Goal: Information Seeking & Learning: Compare options

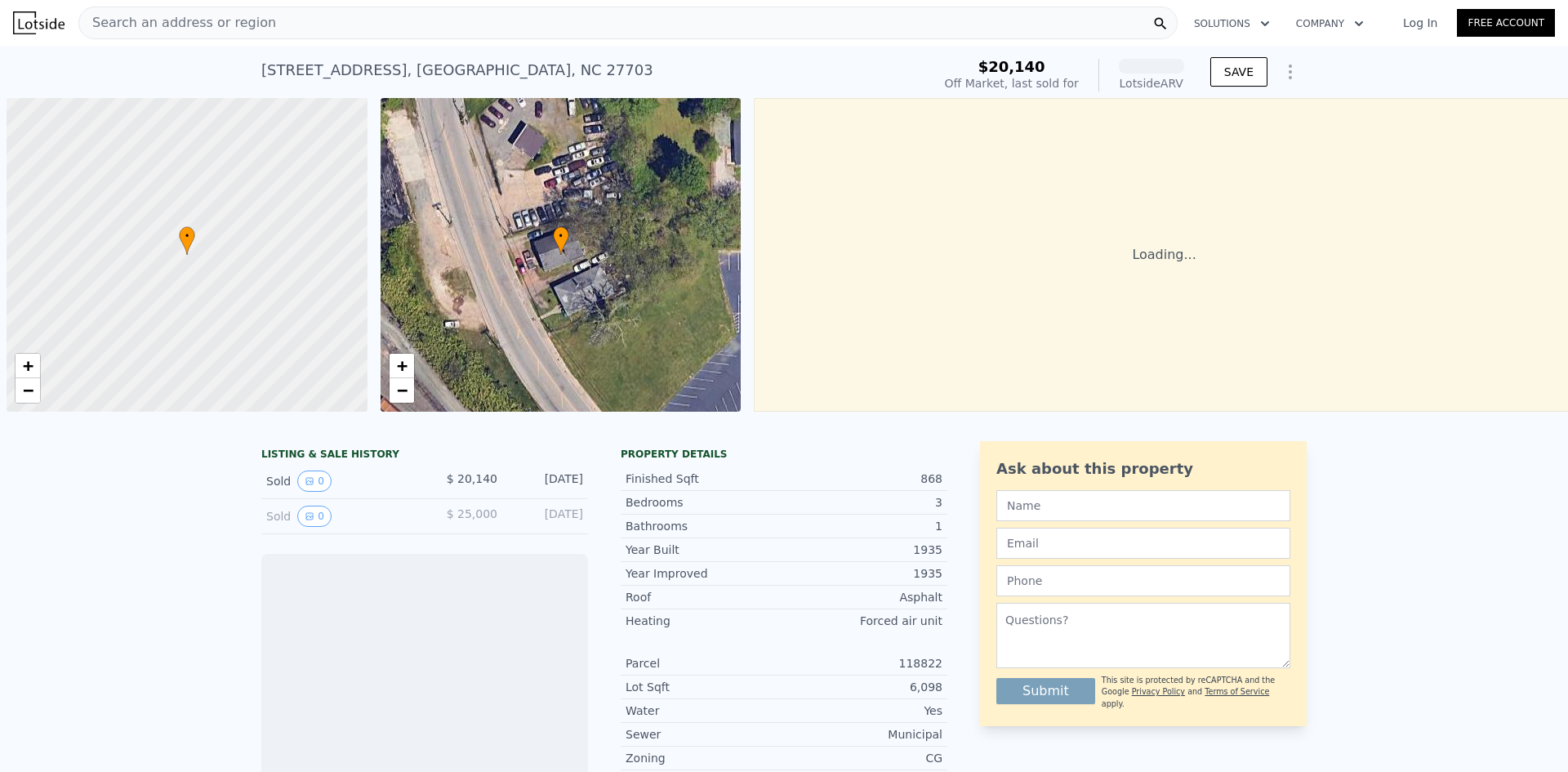
scroll to position [0, 7]
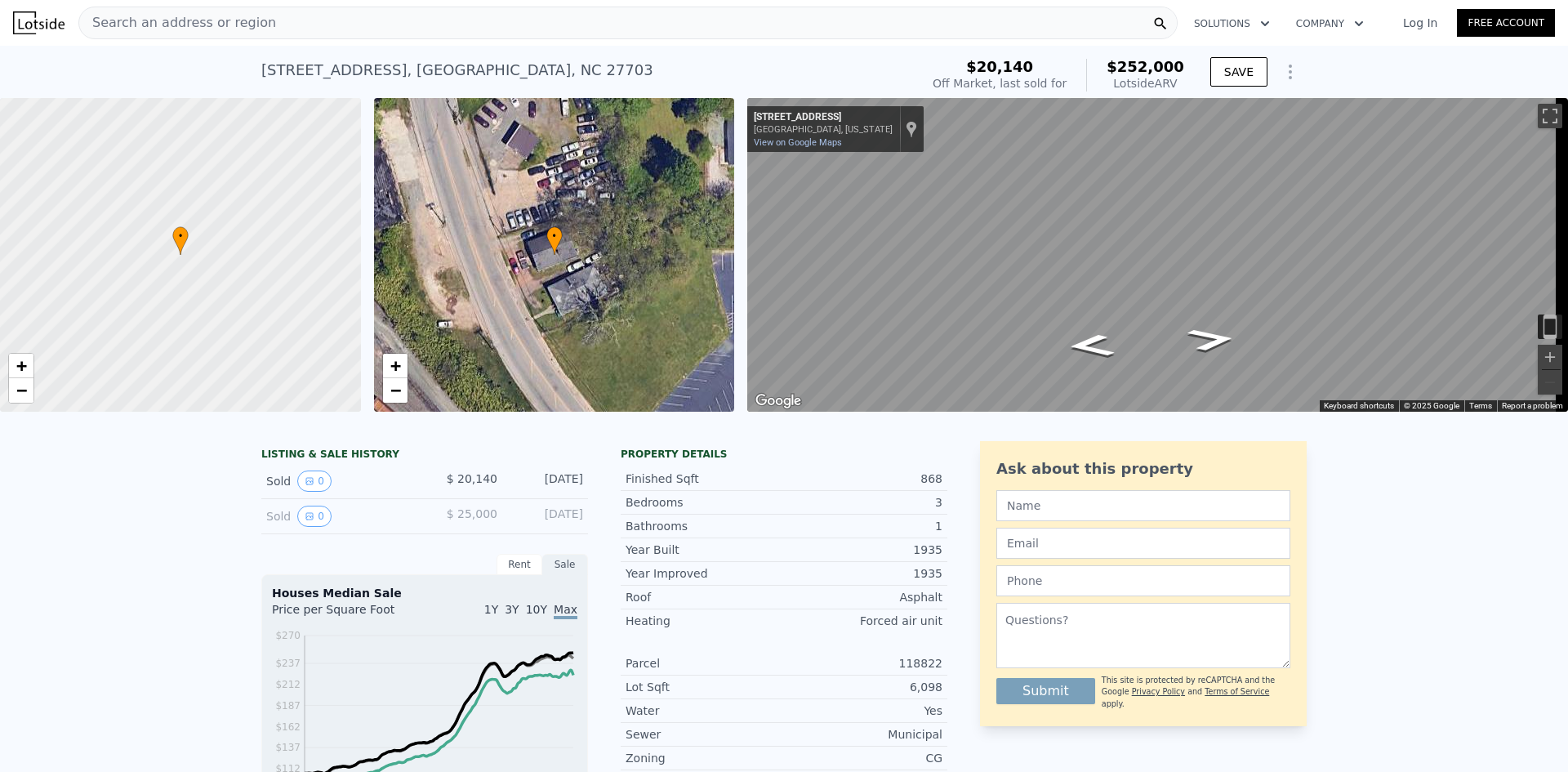
drag, startPoint x: 578, startPoint y: 19, endPoint x: 564, endPoint y: 24, distance: 14.9
click at [564, 24] on div "Search an address or region" at bounding box center [628, 23] width 1099 height 33
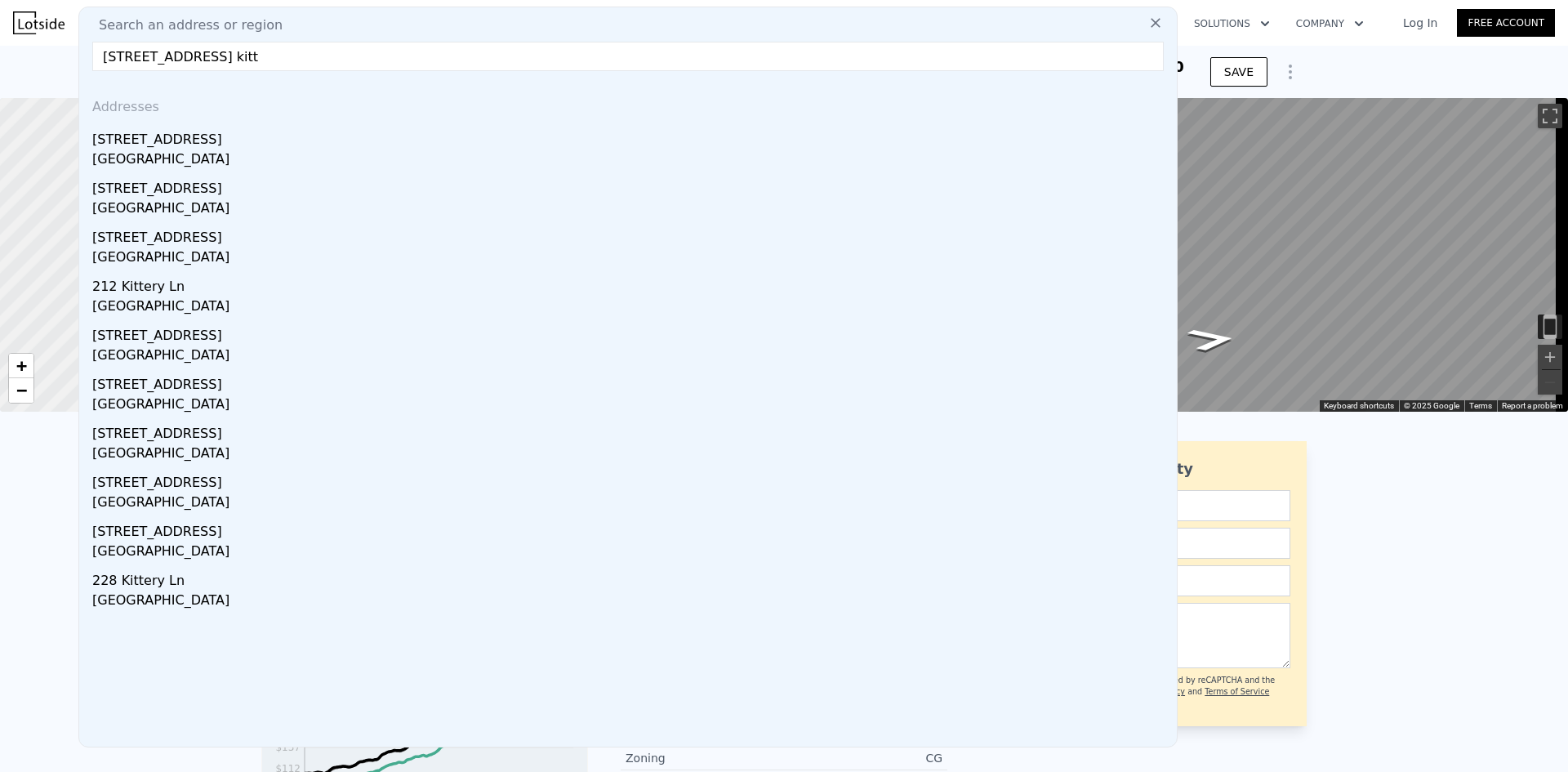
type input "[STREET_ADDRESS] kitt"
click at [301, 154] on div "[GEOGRAPHIC_DATA]" at bounding box center [630, 161] width 1078 height 23
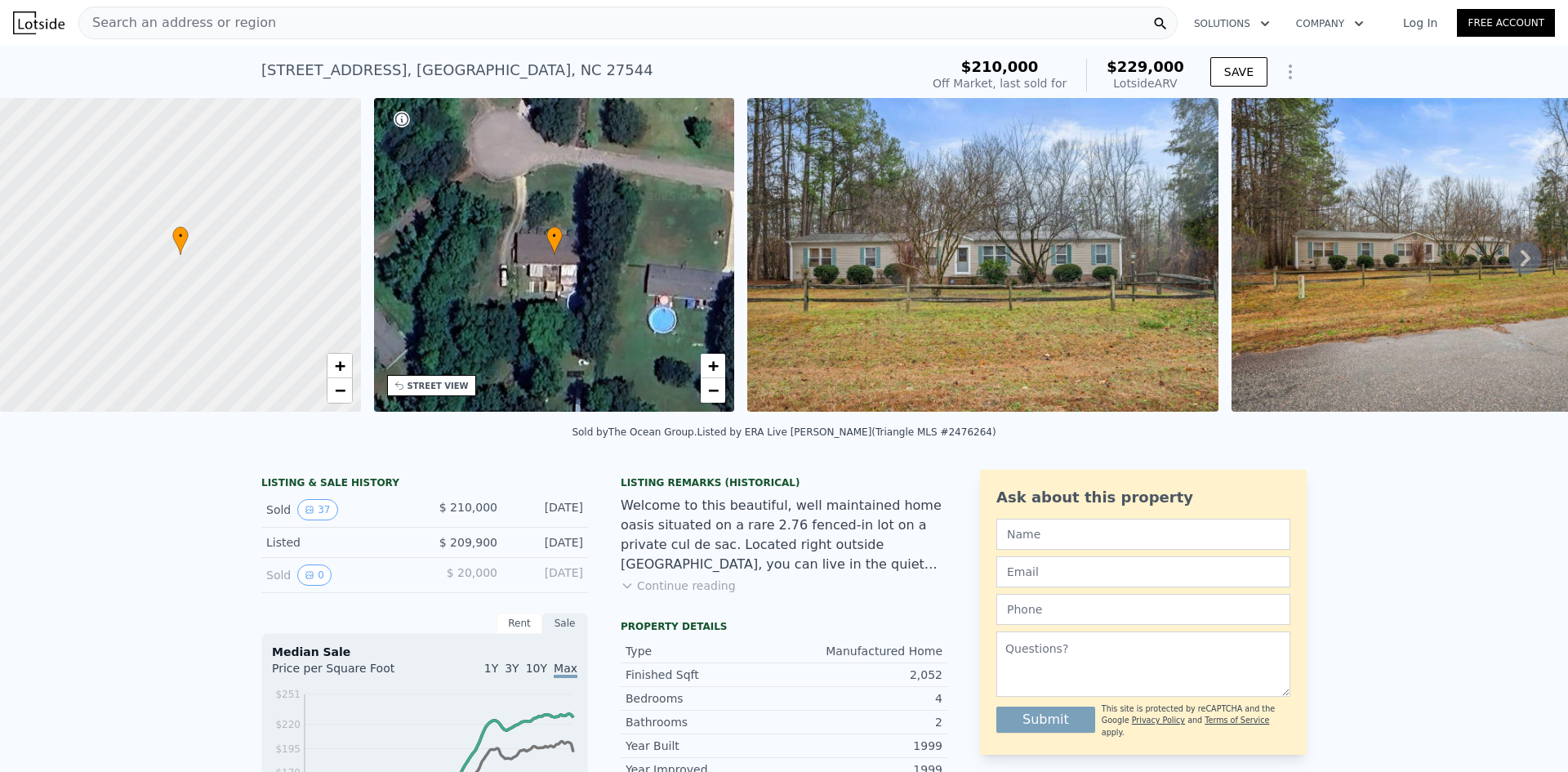
click at [1520, 261] on icon at bounding box center [1526, 258] width 33 height 33
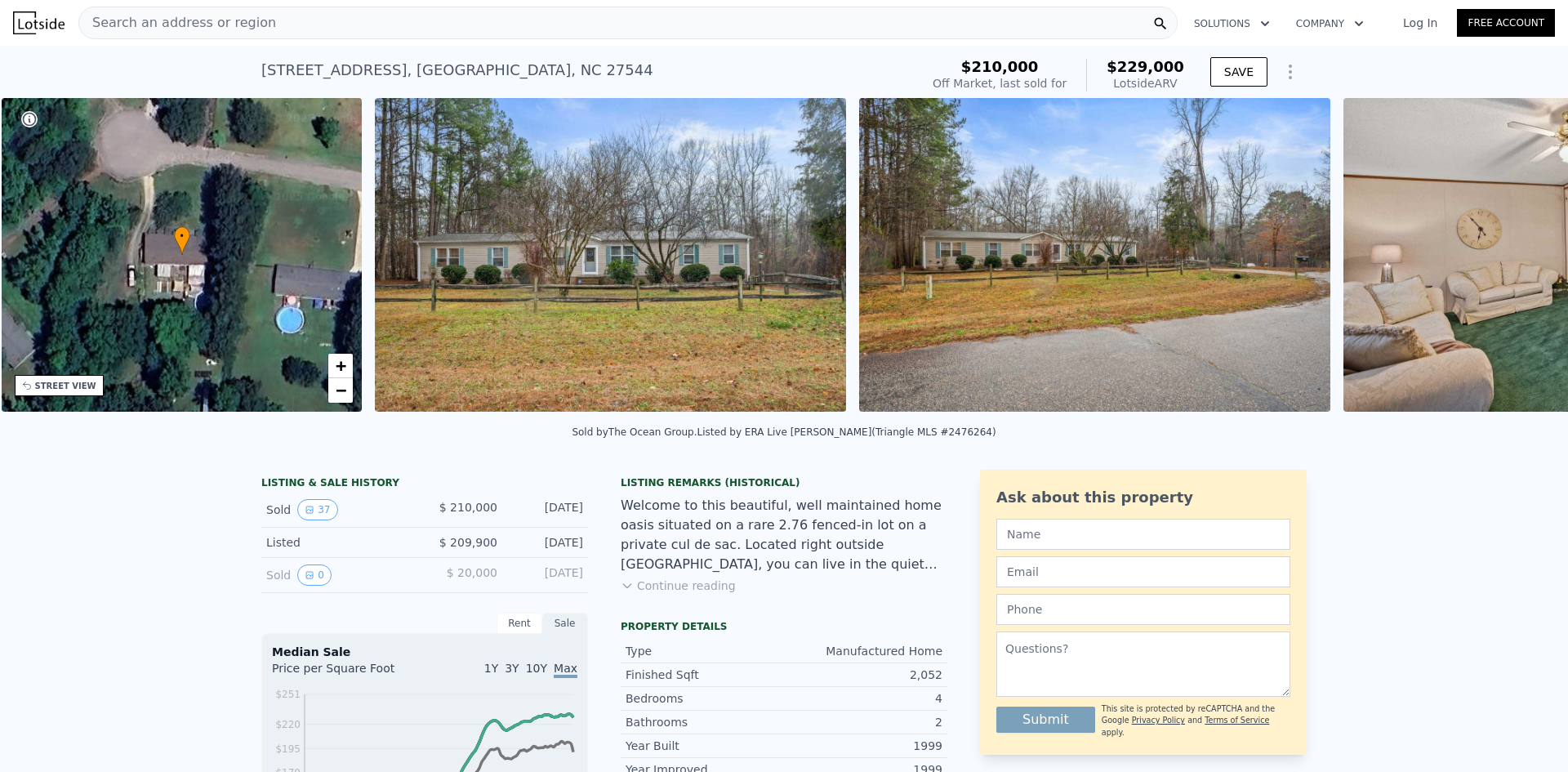
scroll to position [0, 381]
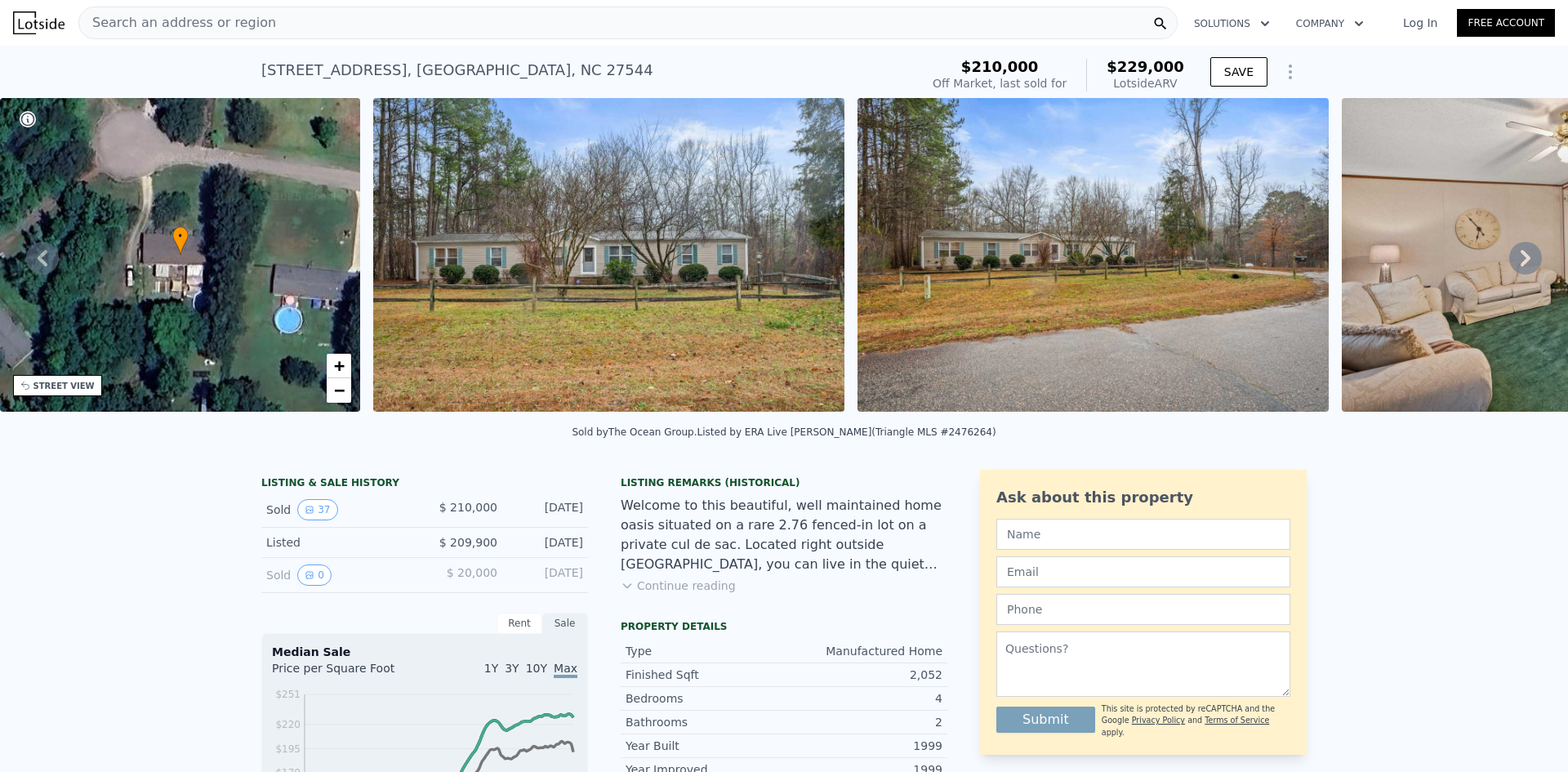
click at [1526, 260] on icon at bounding box center [1526, 258] width 33 height 33
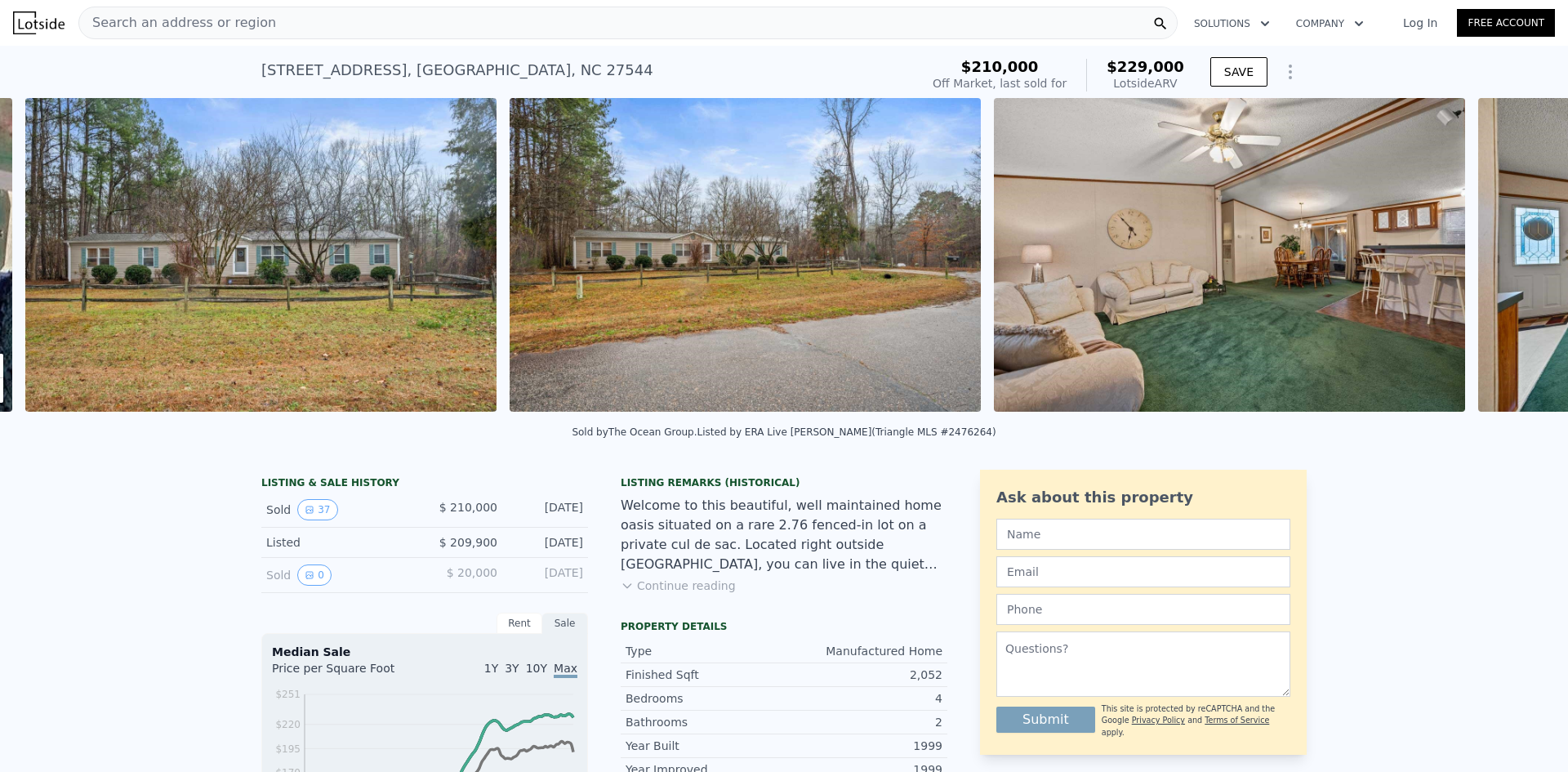
scroll to position [0, 748]
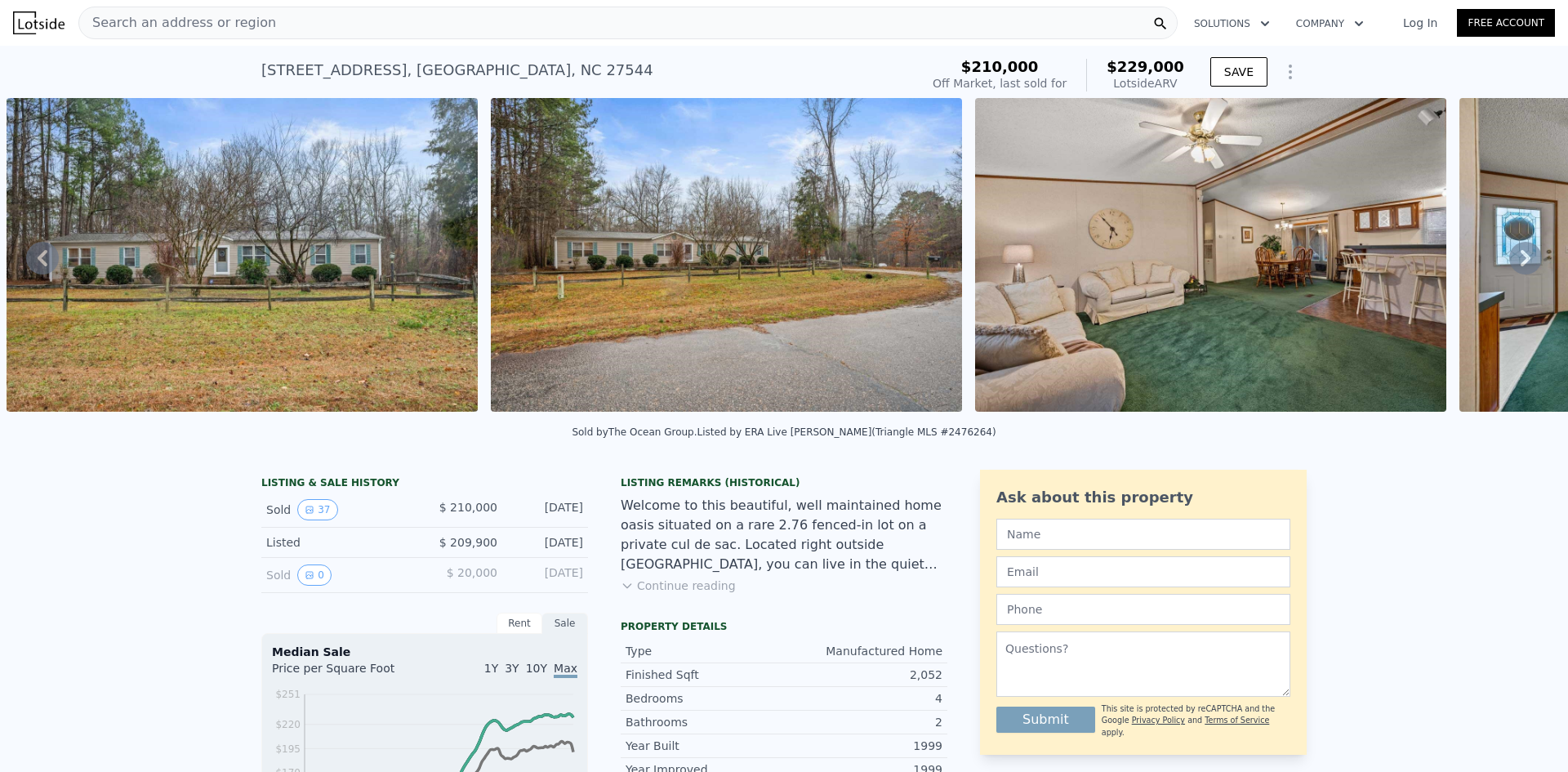
click at [1520, 260] on icon at bounding box center [1525, 257] width 10 height 16
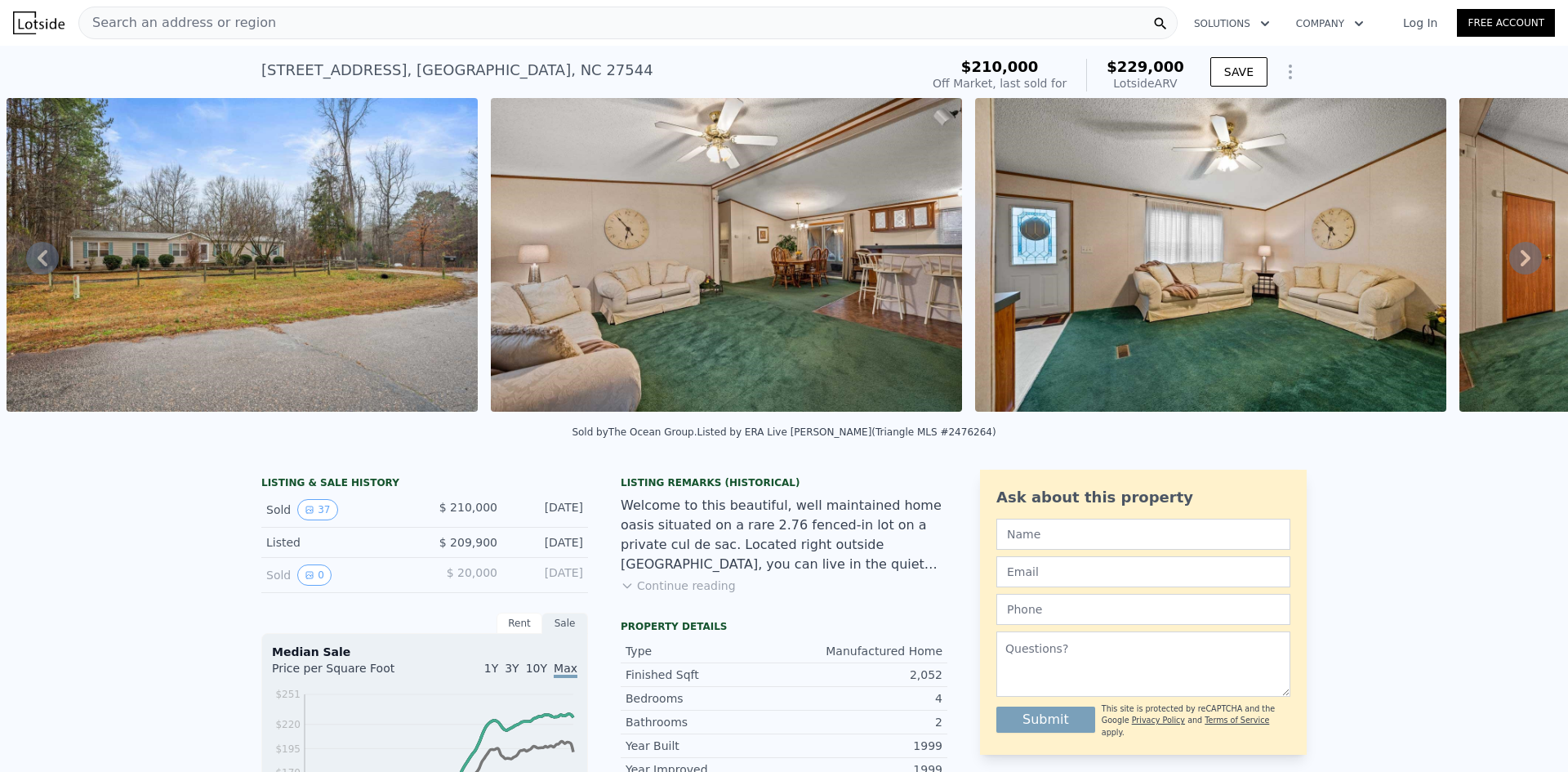
click at [1520, 264] on icon at bounding box center [1525, 257] width 10 height 16
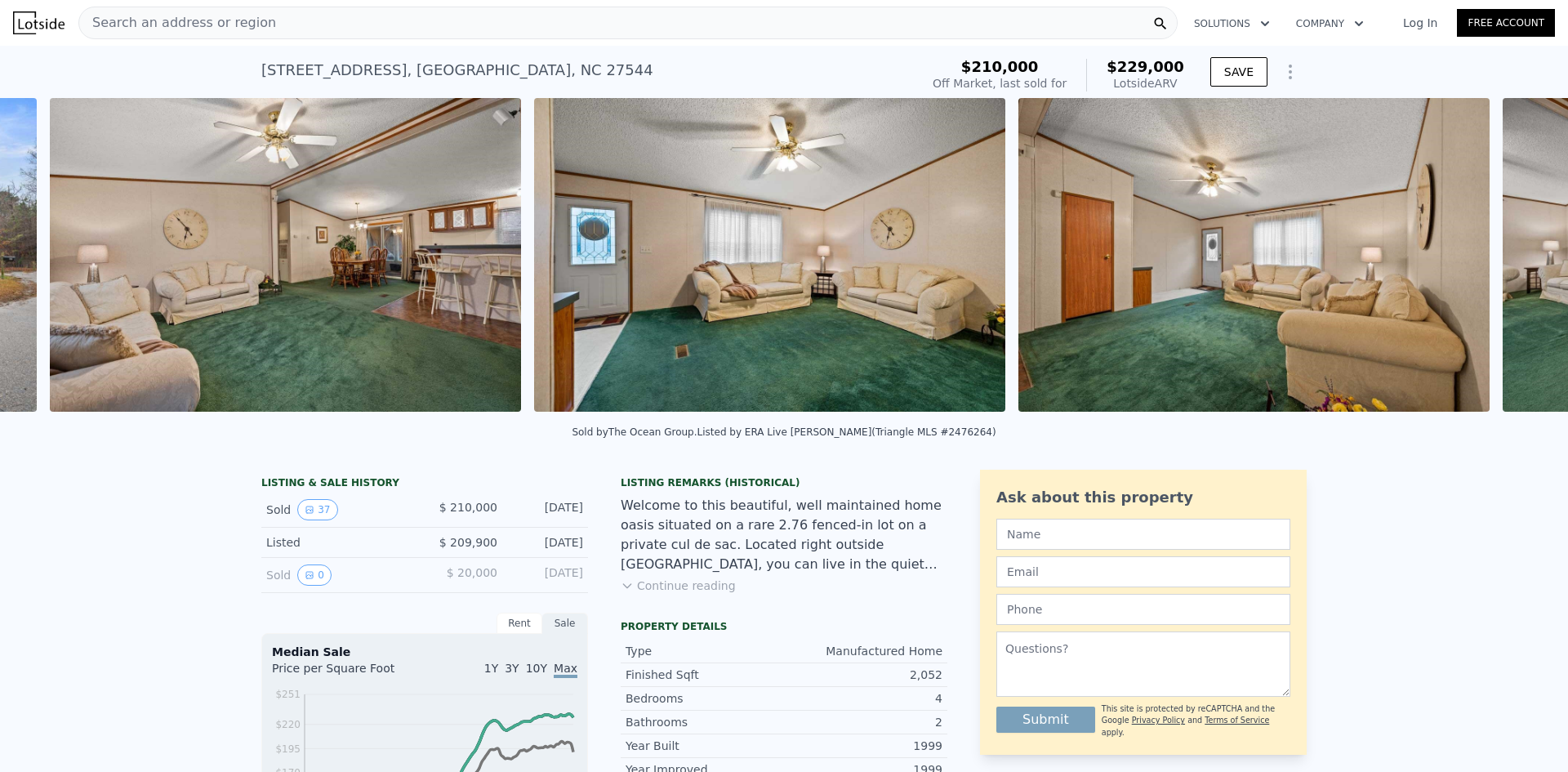
scroll to position [0, 1716]
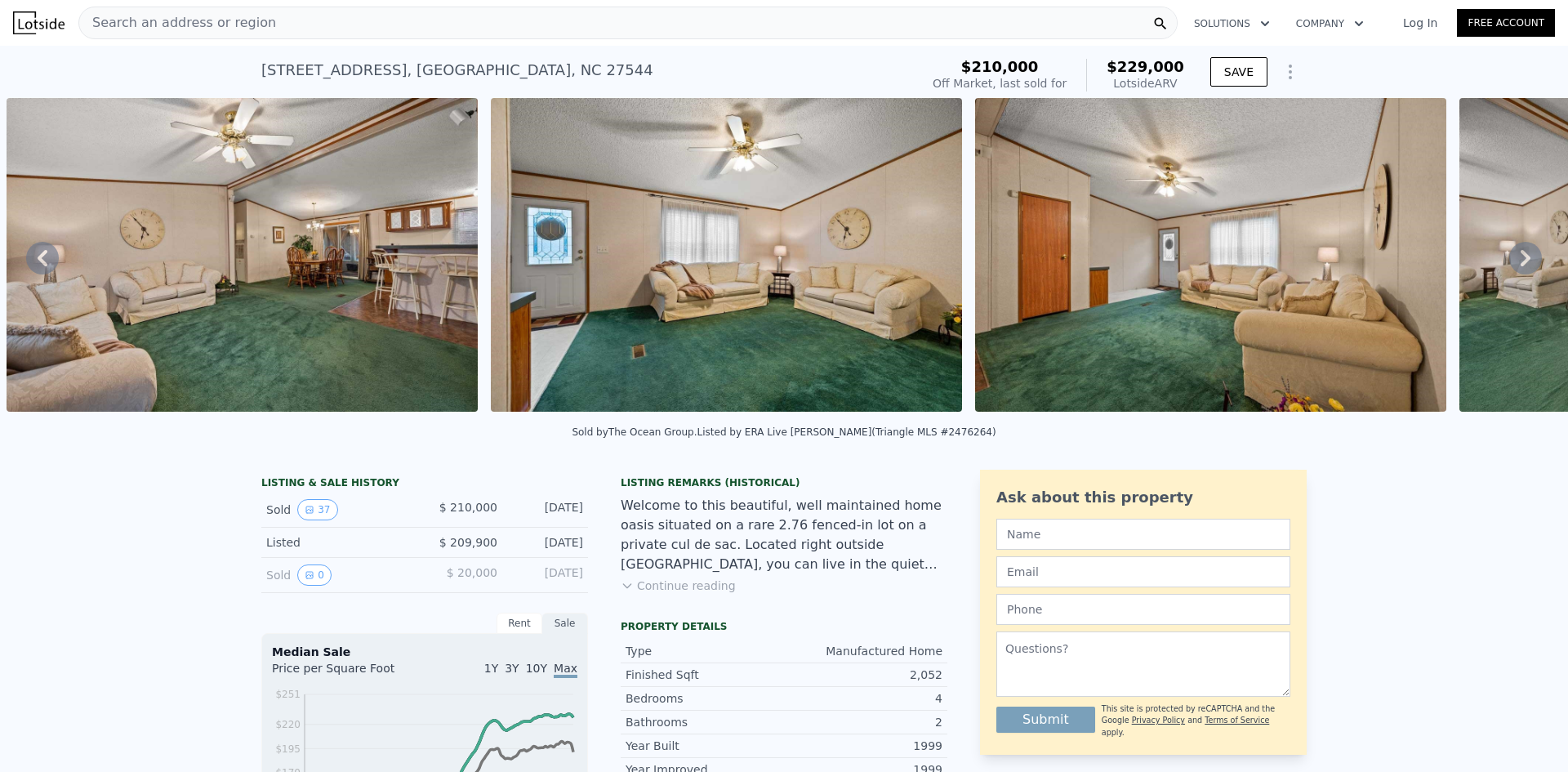
click at [1520, 266] on icon at bounding box center [1525, 257] width 10 height 16
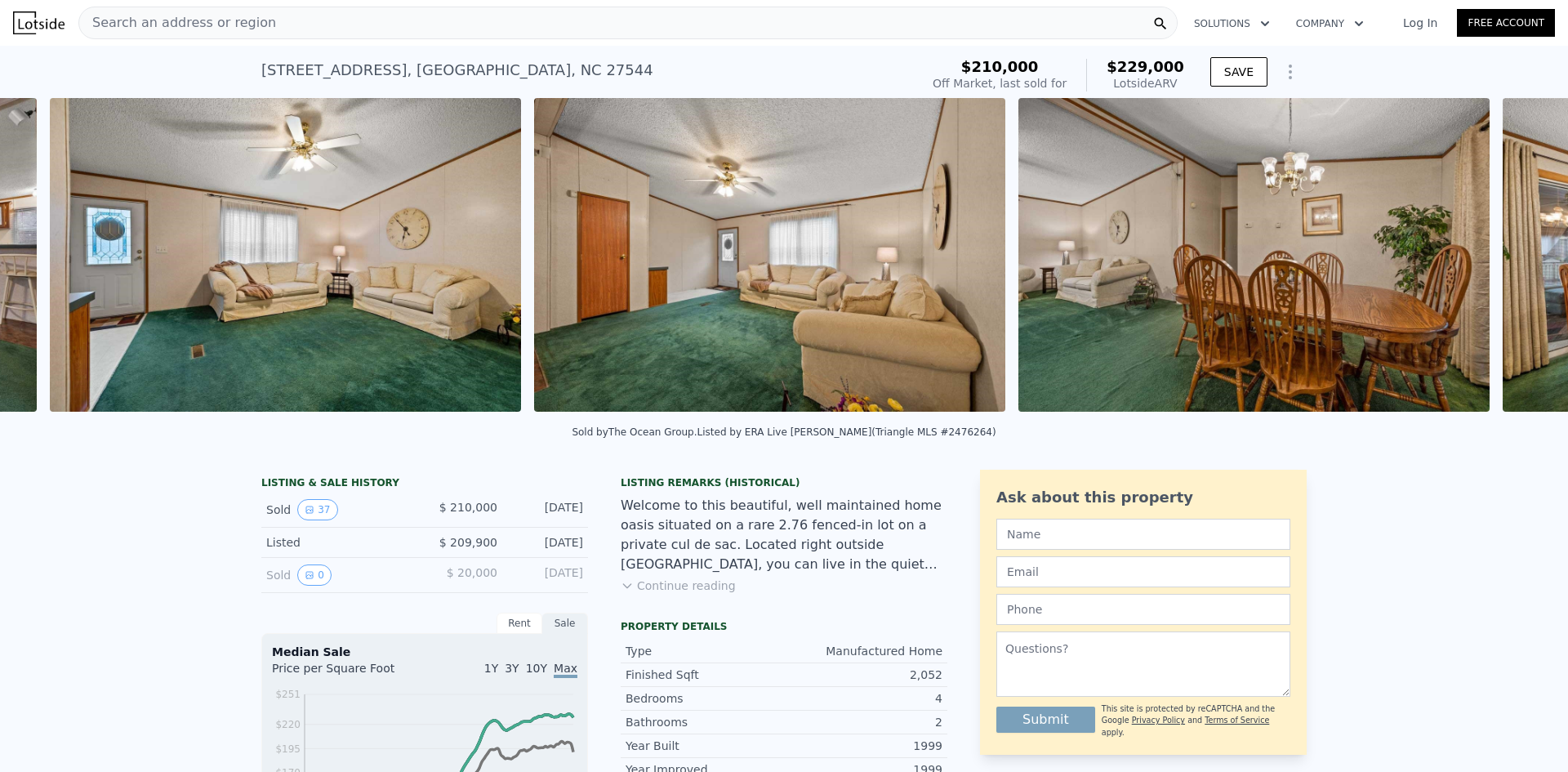
scroll to position [0, 2199]
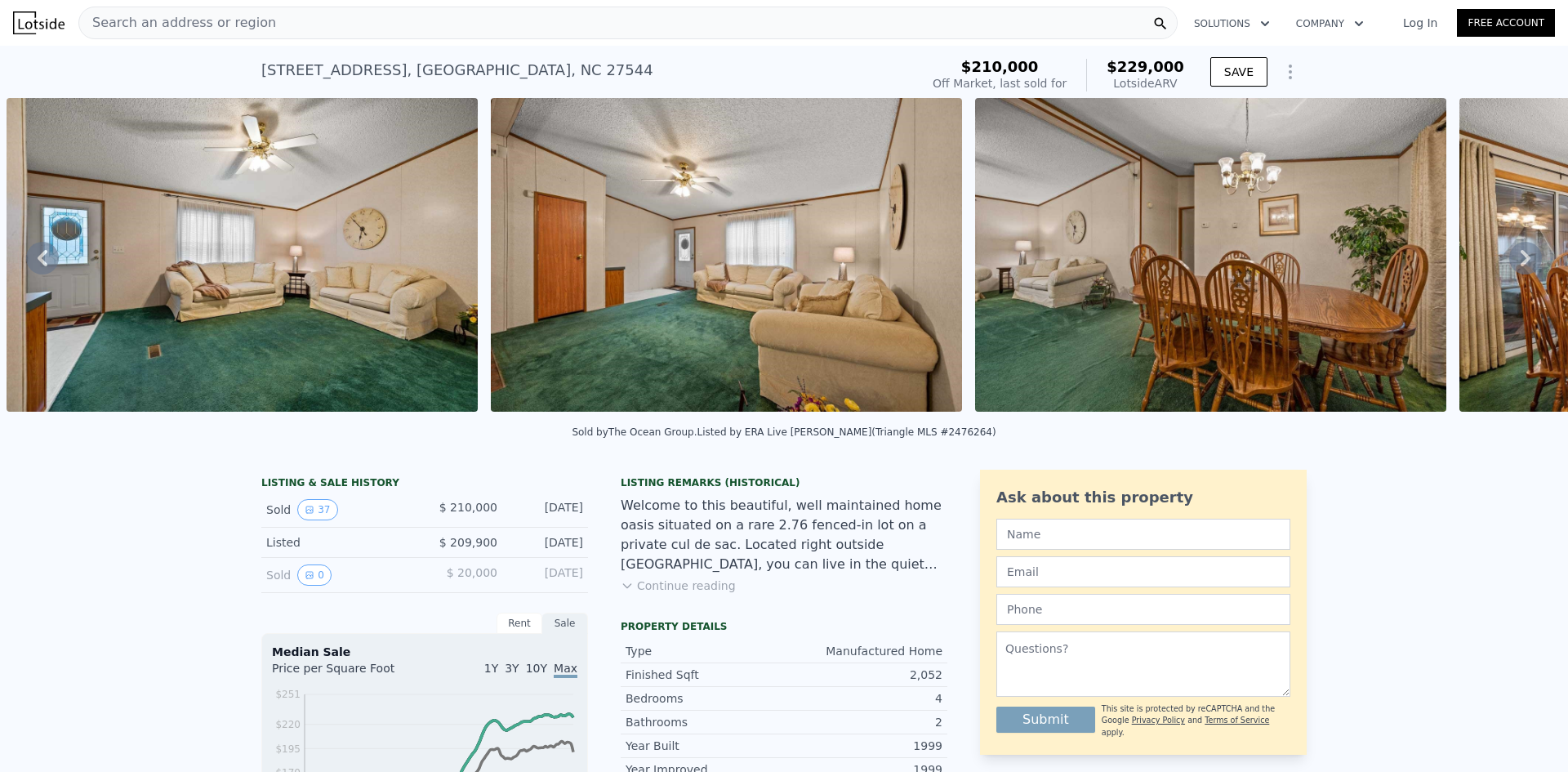
click at [1520, 266] on icon at bounding box center [1525, 257] width 10 height 16
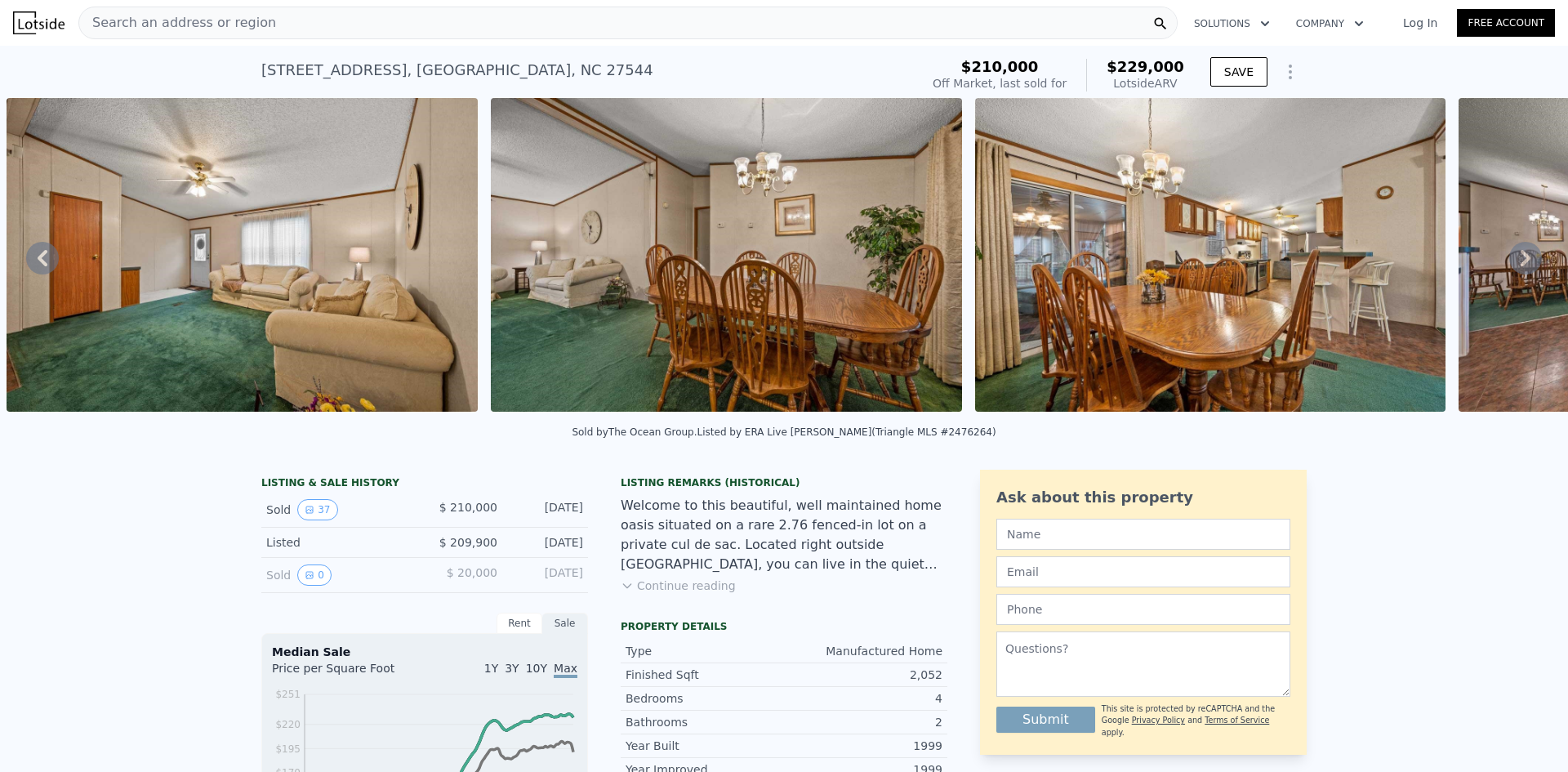
click at [1520, 266] on icon at bounding box center [1525, 257] width 10 height 16
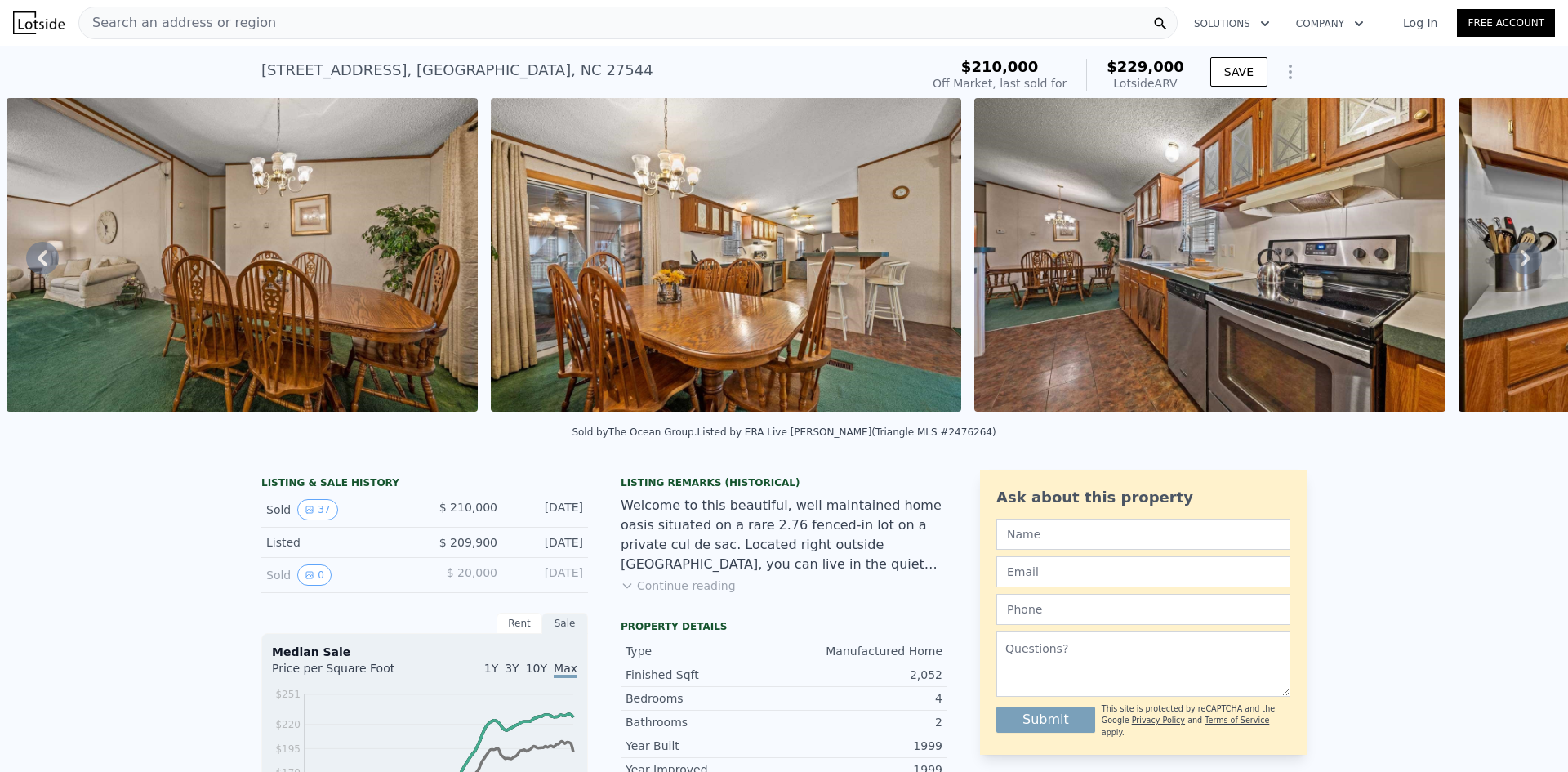
click at [1520, 266] on icon at bounding box center [1525, 257] width 10 height 16
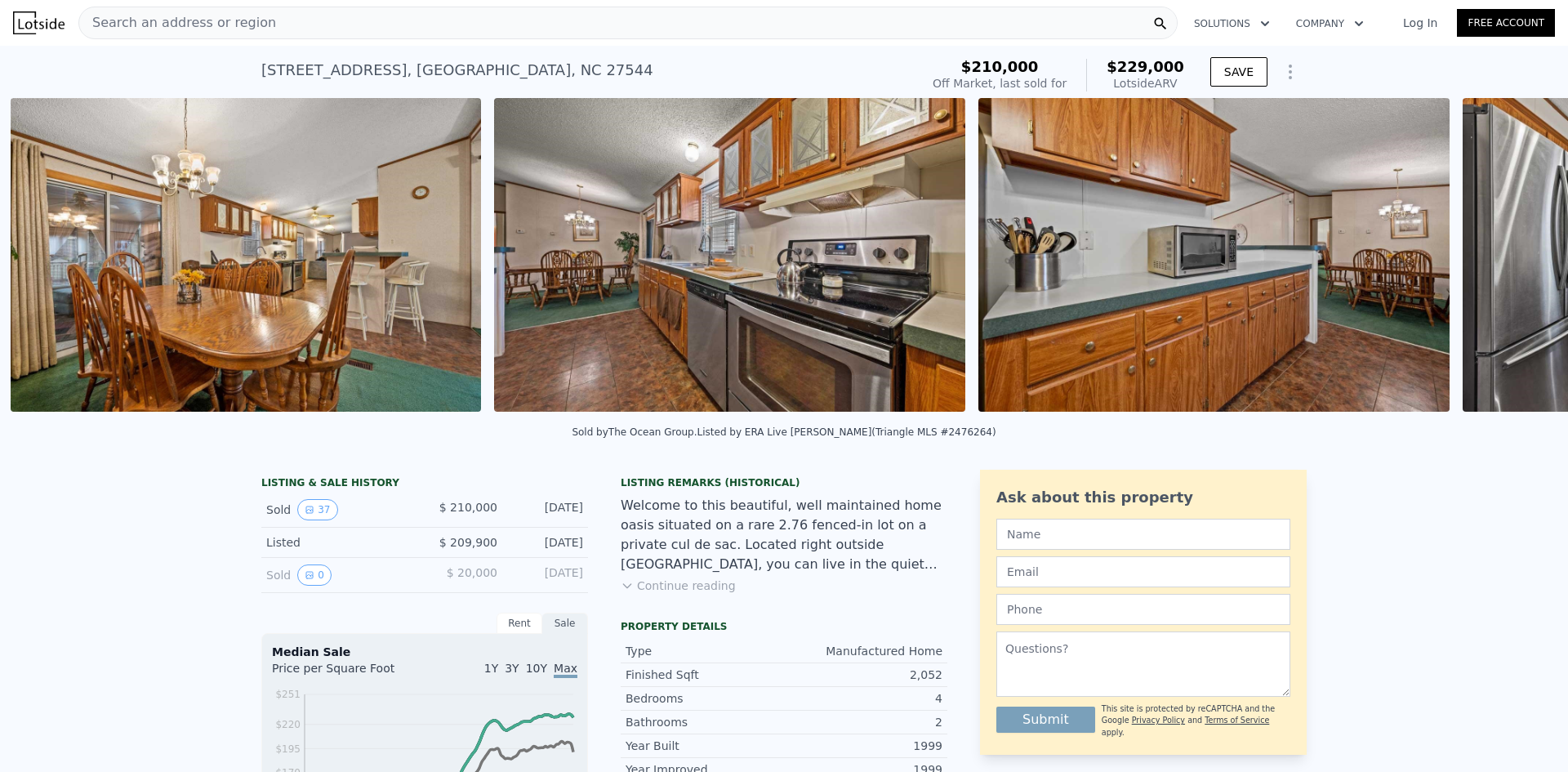
scroll to position [0, 3652]
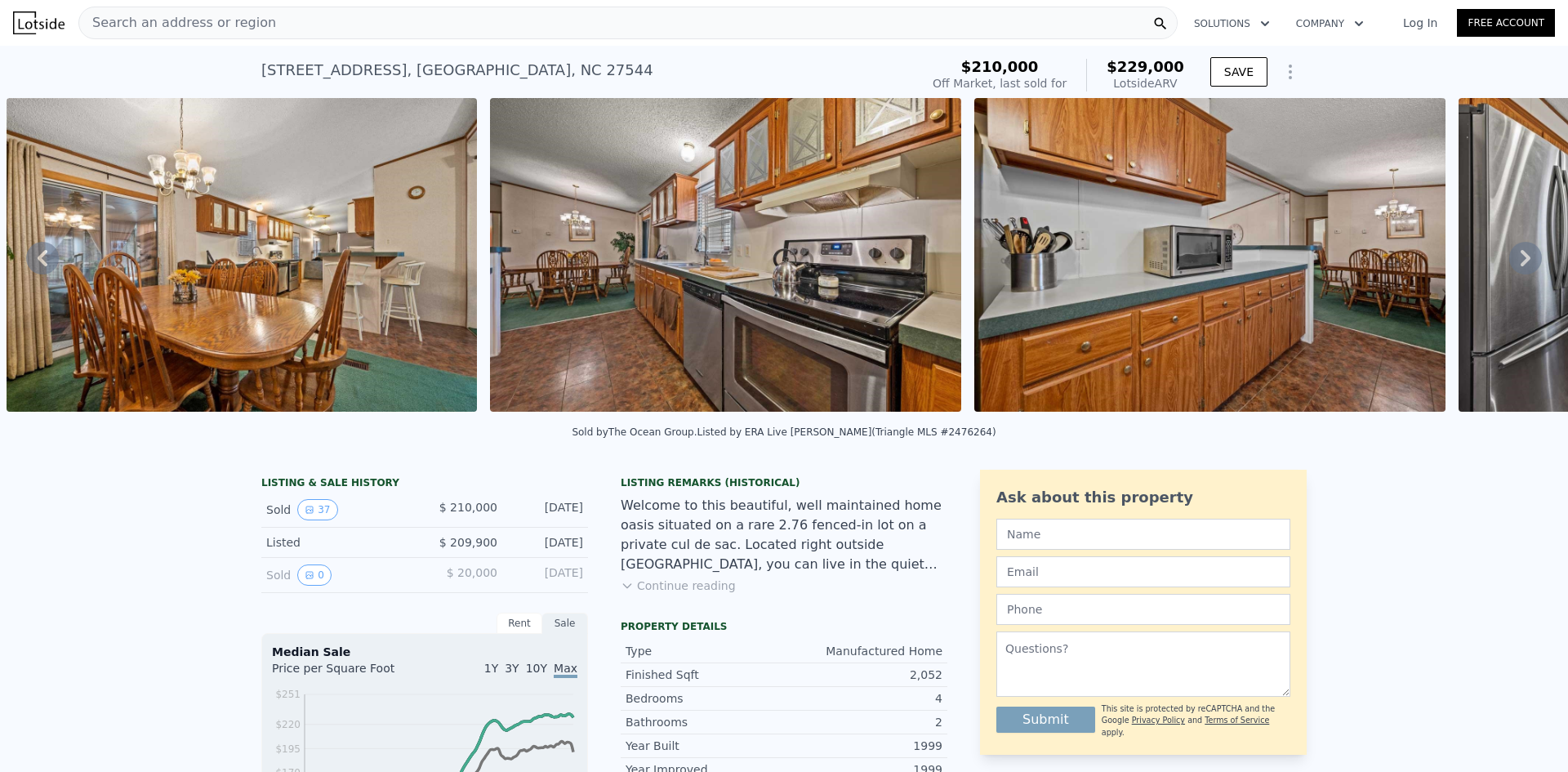
type input "2"
type input "4"
type input "1"
type input "772"
type input "1182"
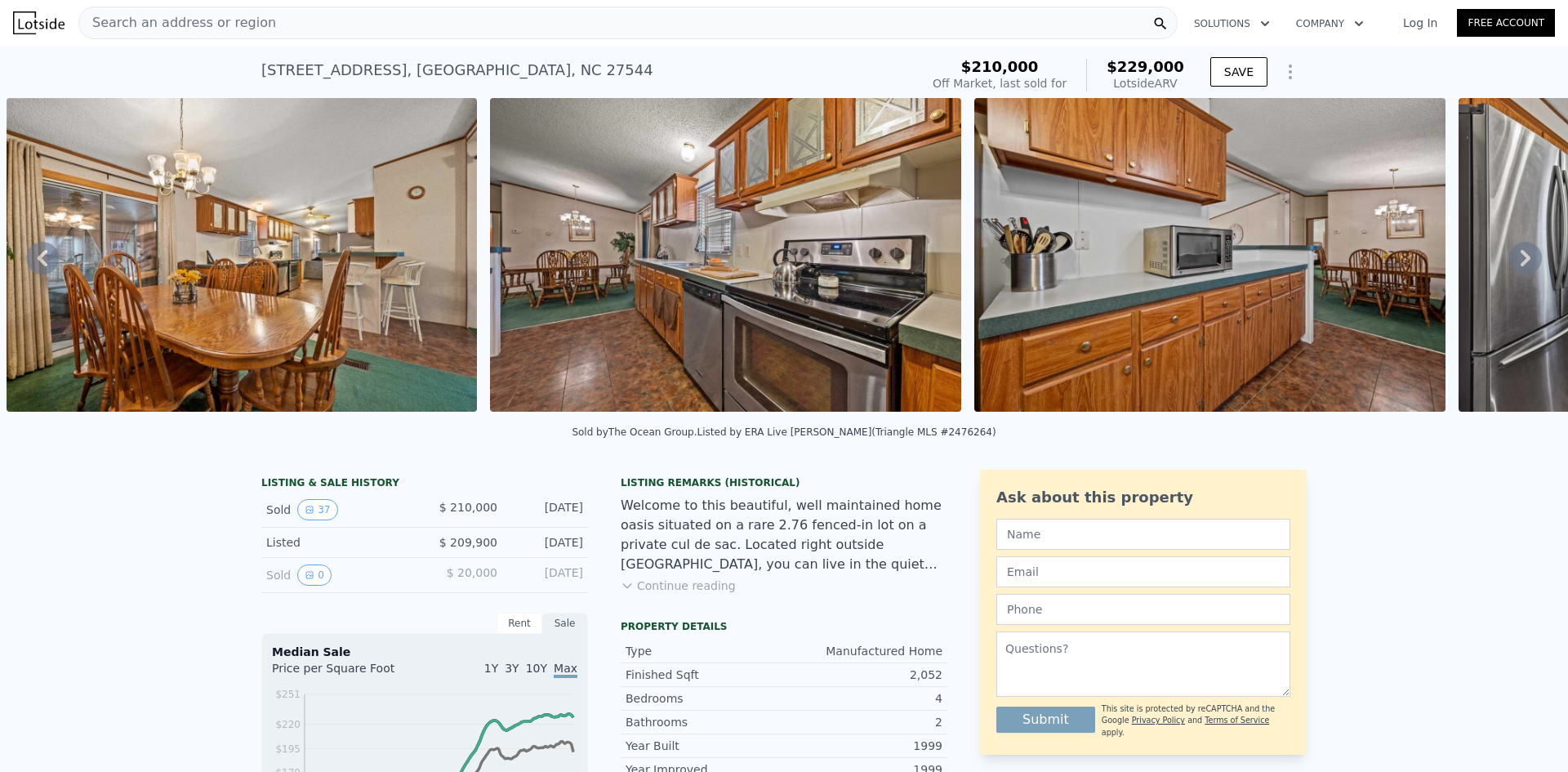
type input "6534"
type input "10890"
type input "$ 252,000"
type input "5"
type input "$ 213,910"
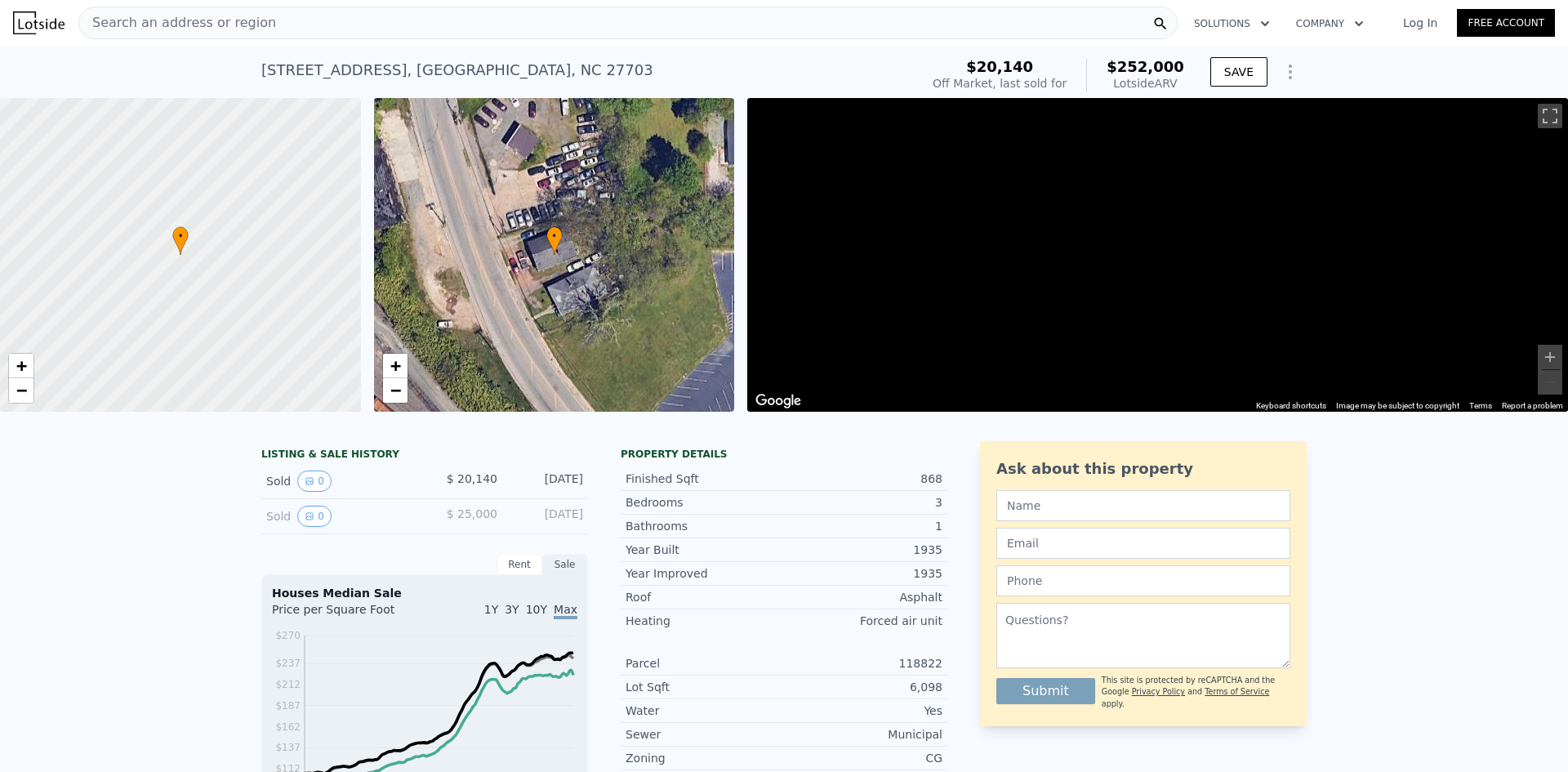
scroll to position [0, 7]
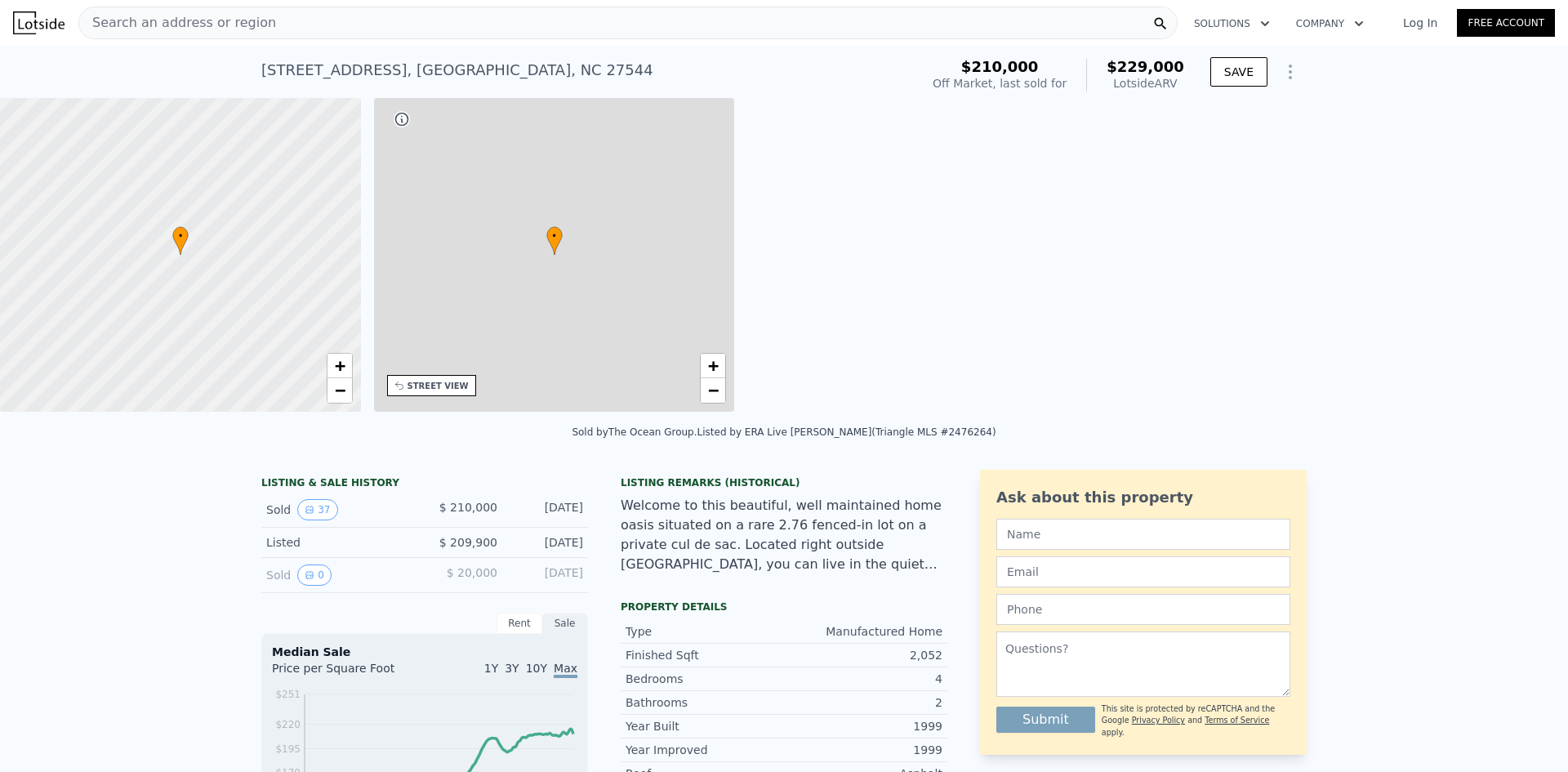
type input "3"
type input "2"
type input "1512"
type input "1790"
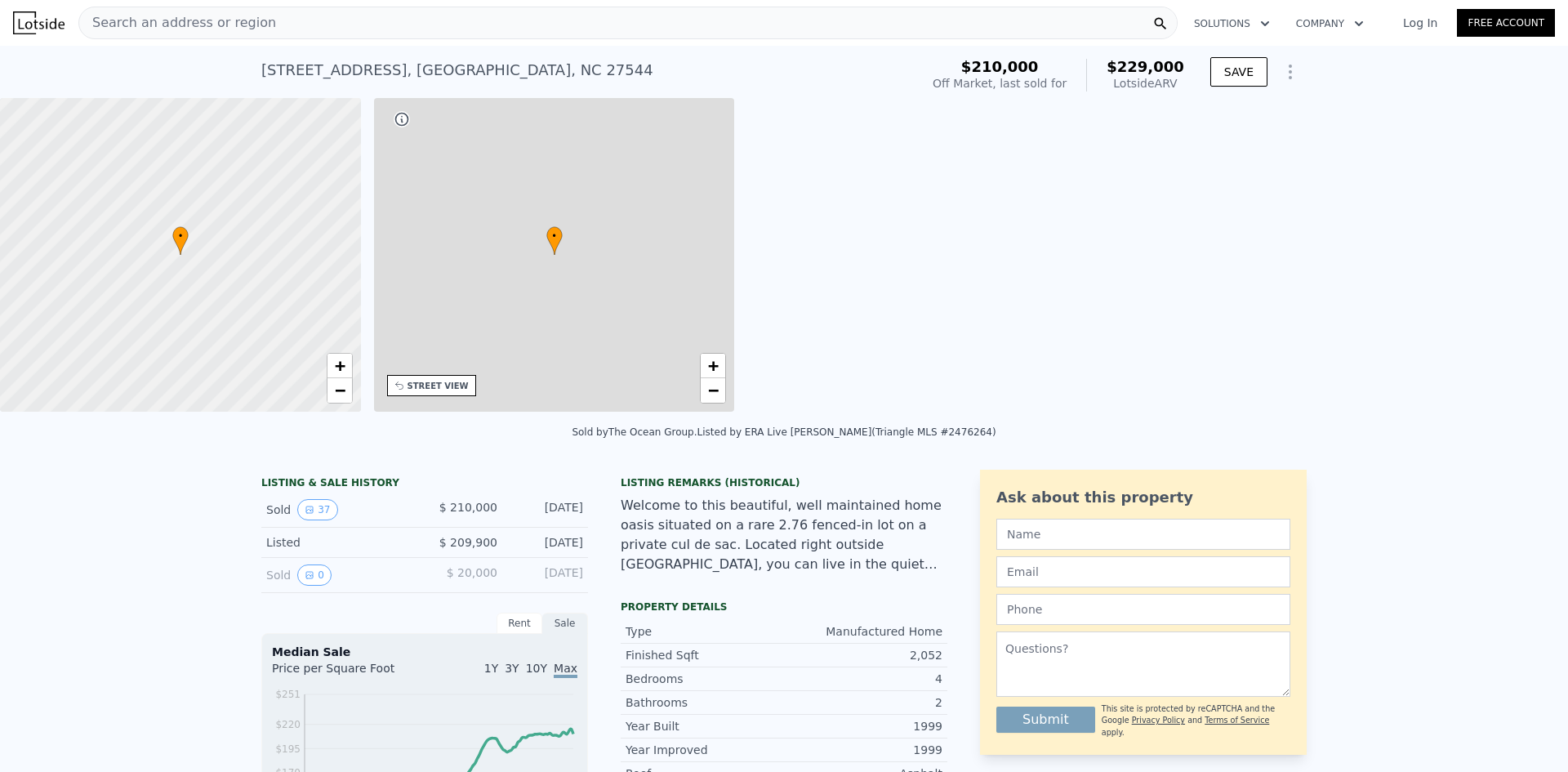
type input "30056.4"
type input "30492"
type input "$ 229,000"
type input "4"
type input "-$ 6,976"
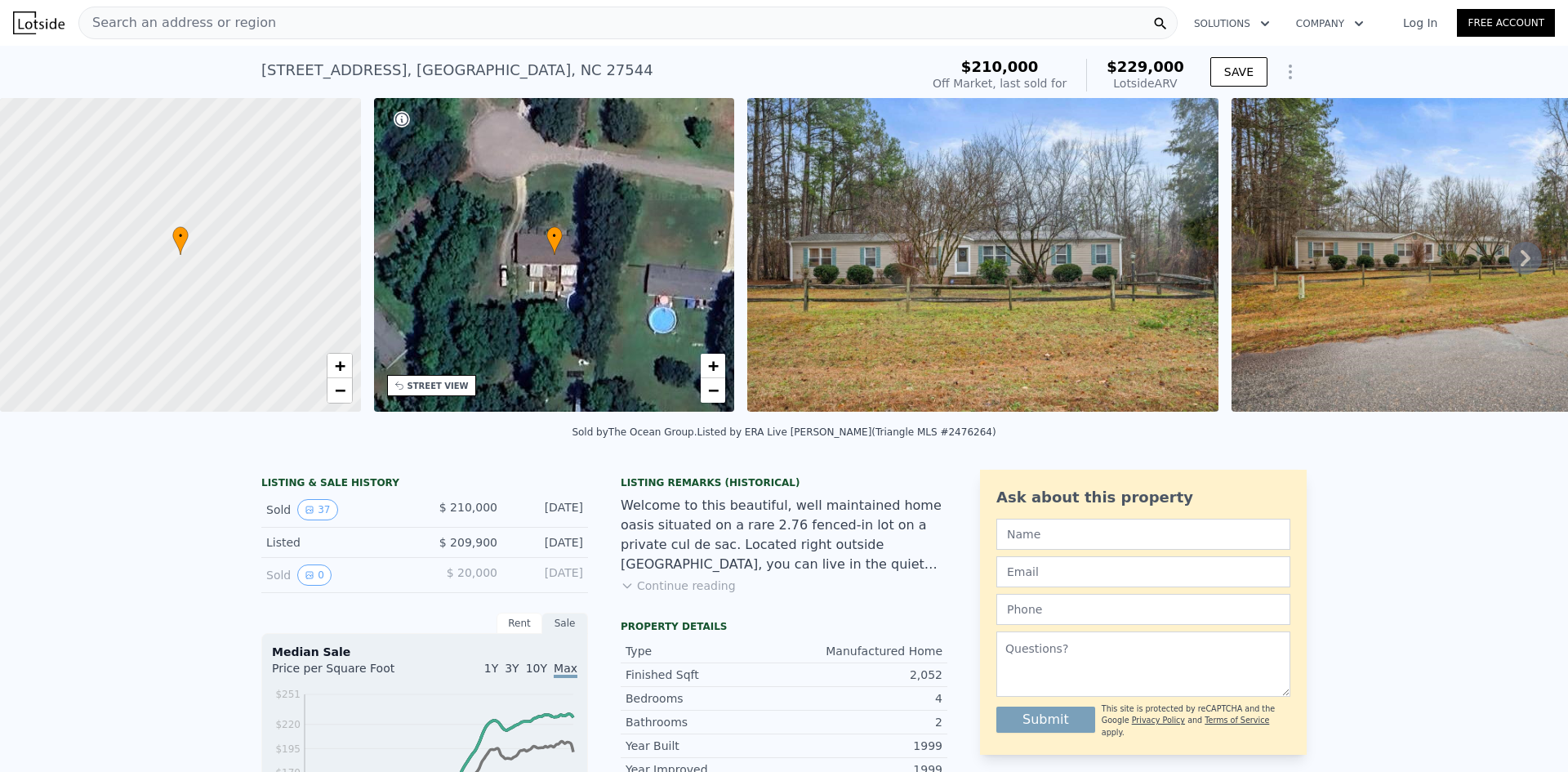
click at [1520, 255] on icon at bounding box center [1526, 258] width 33 height 33
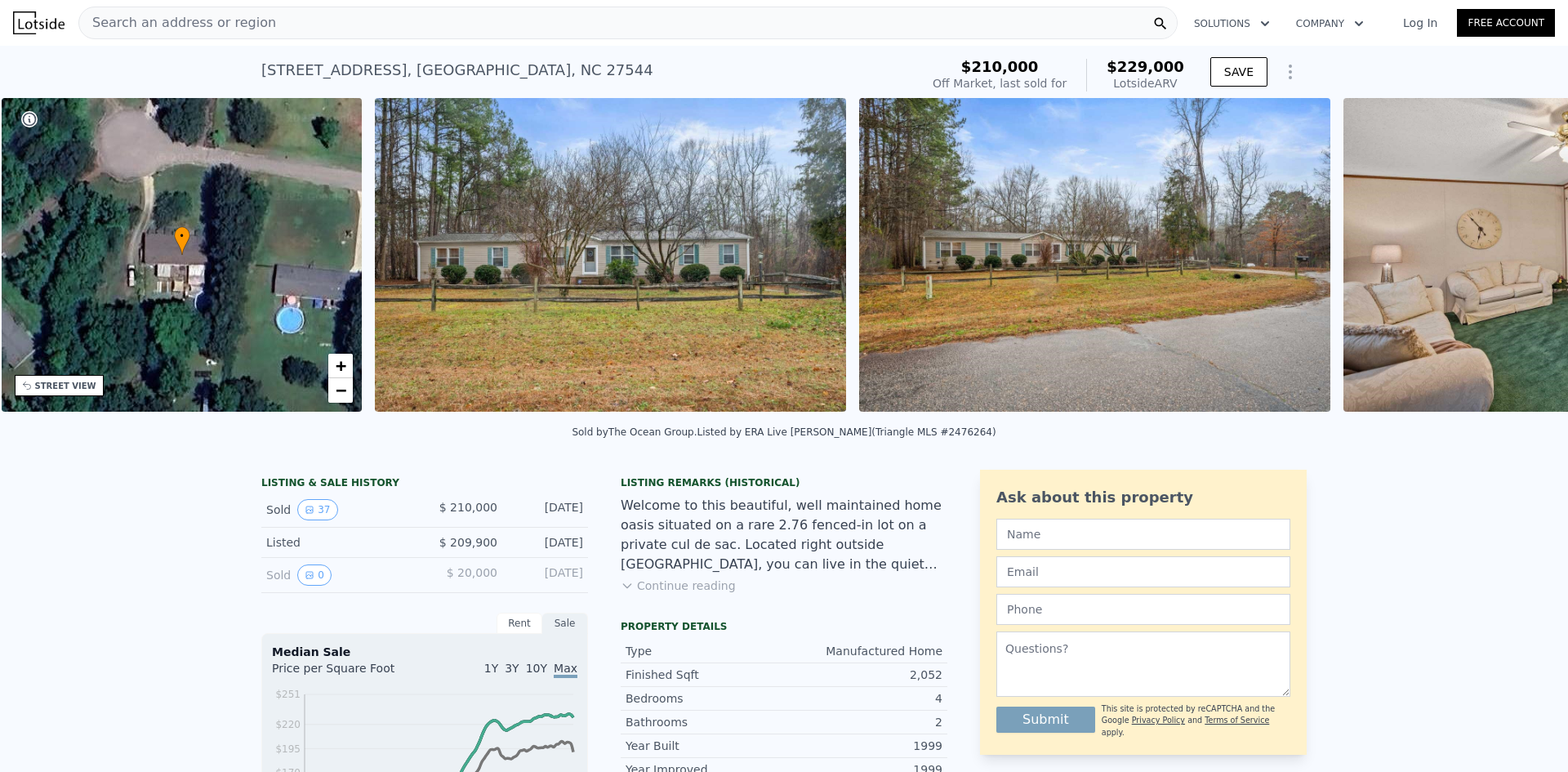
scroll to position [0, 381]
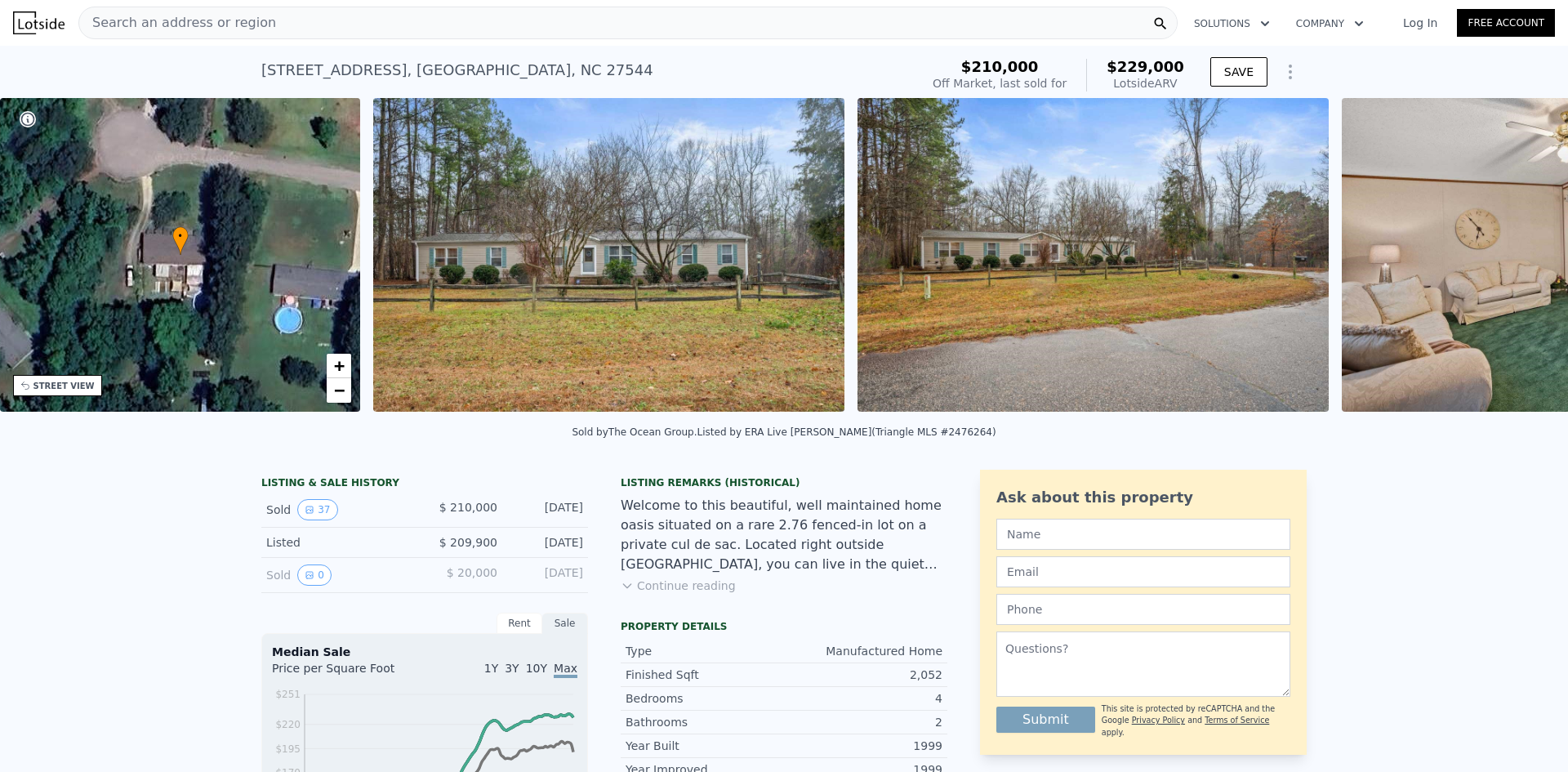
click at [1520, 255] on img at bounding box center [1577, 254] width 471 height 314
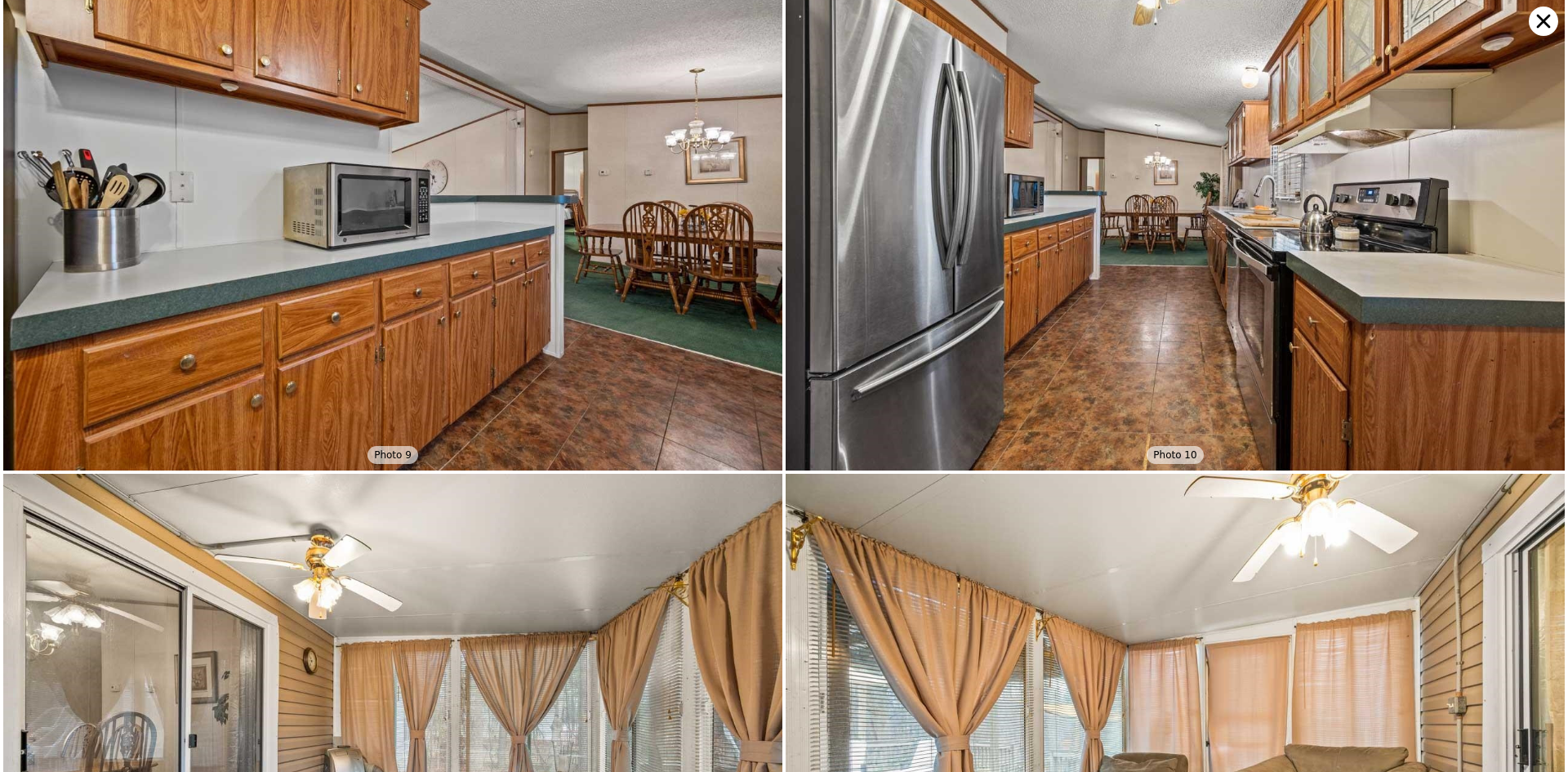
scroll to position [2072, 0]
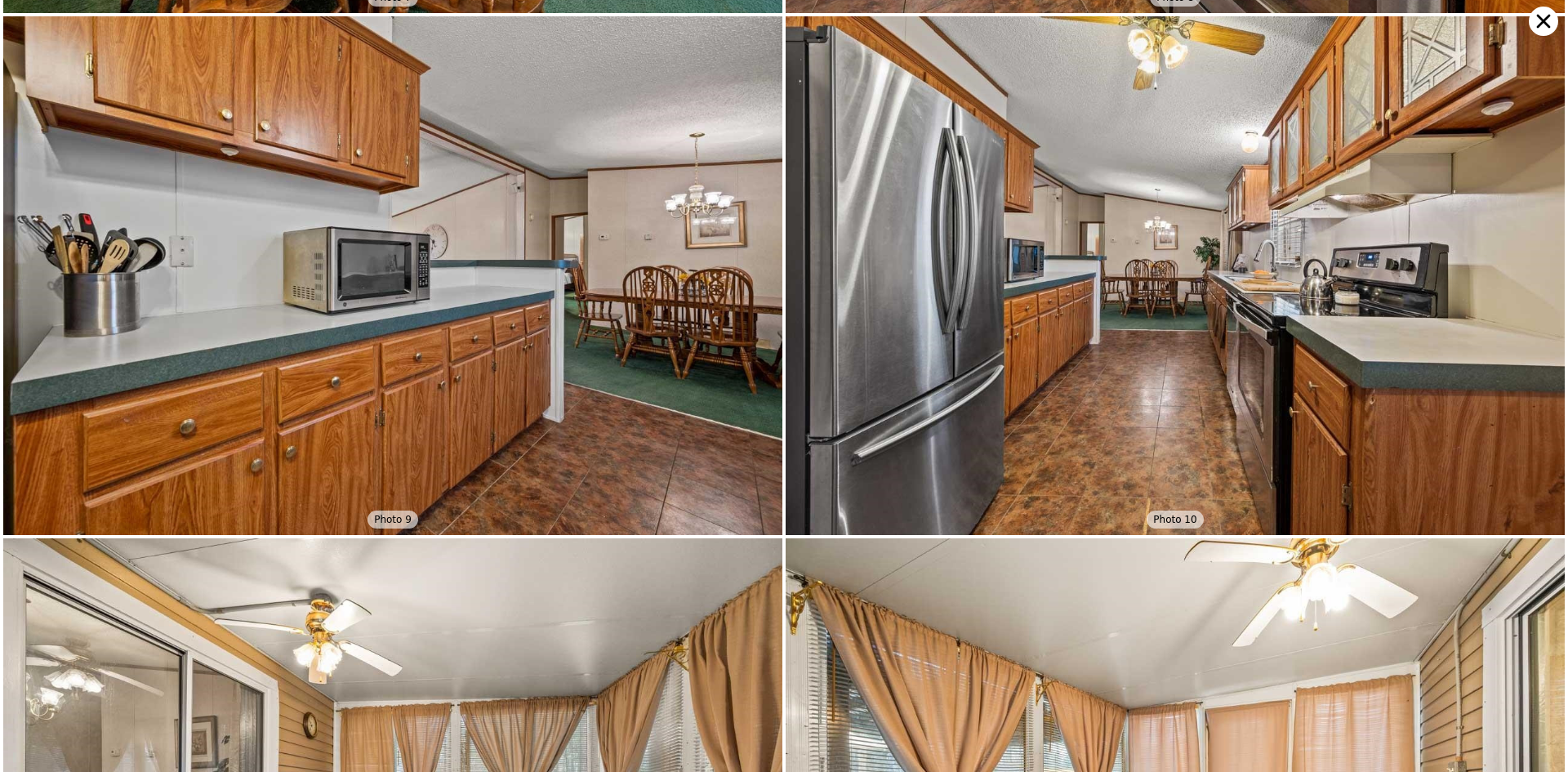
click at [1536, 27] on icon at bounding box center [1543, 21] width 30 height 30
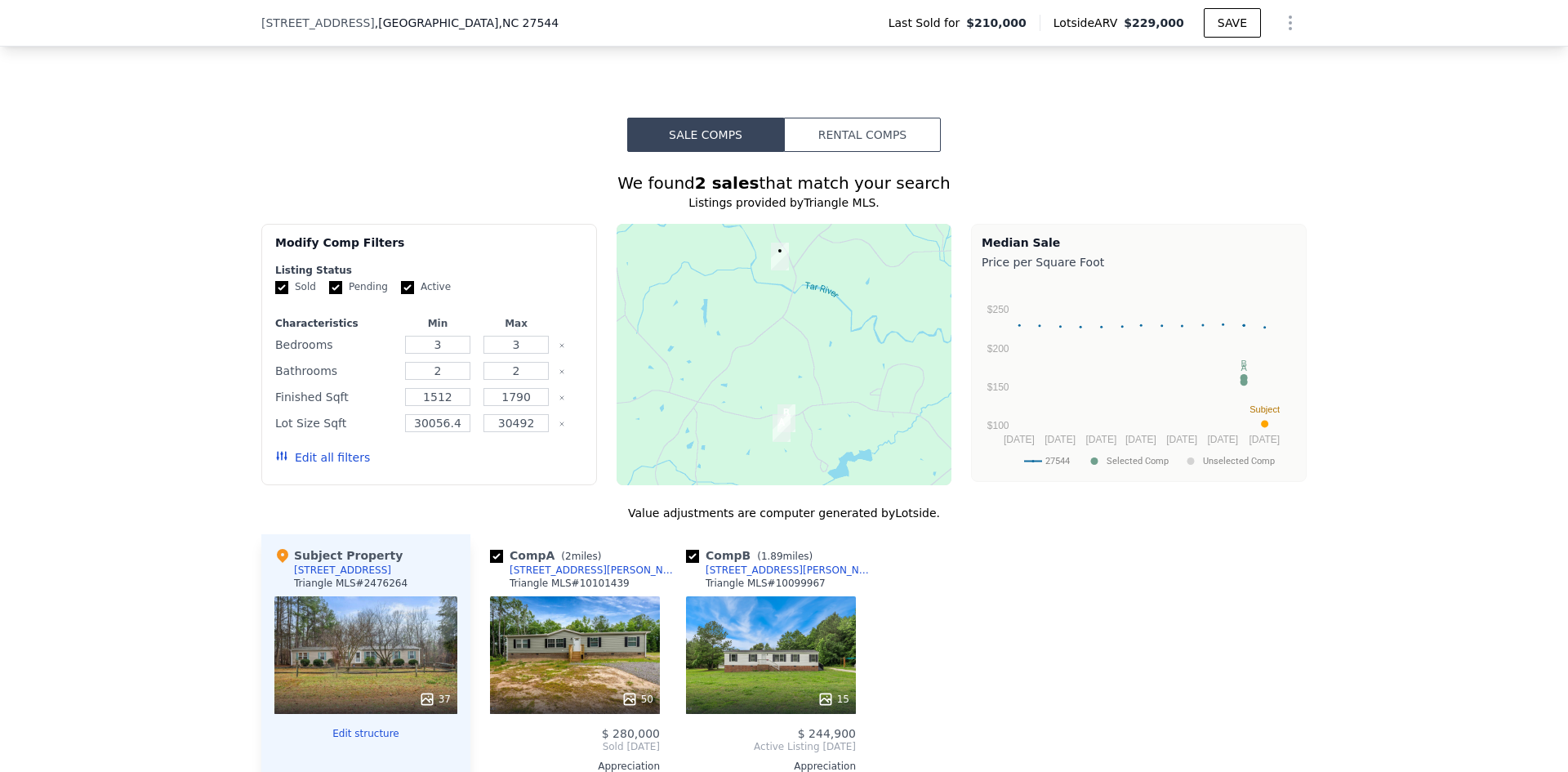
scroll to position [1389, 0]
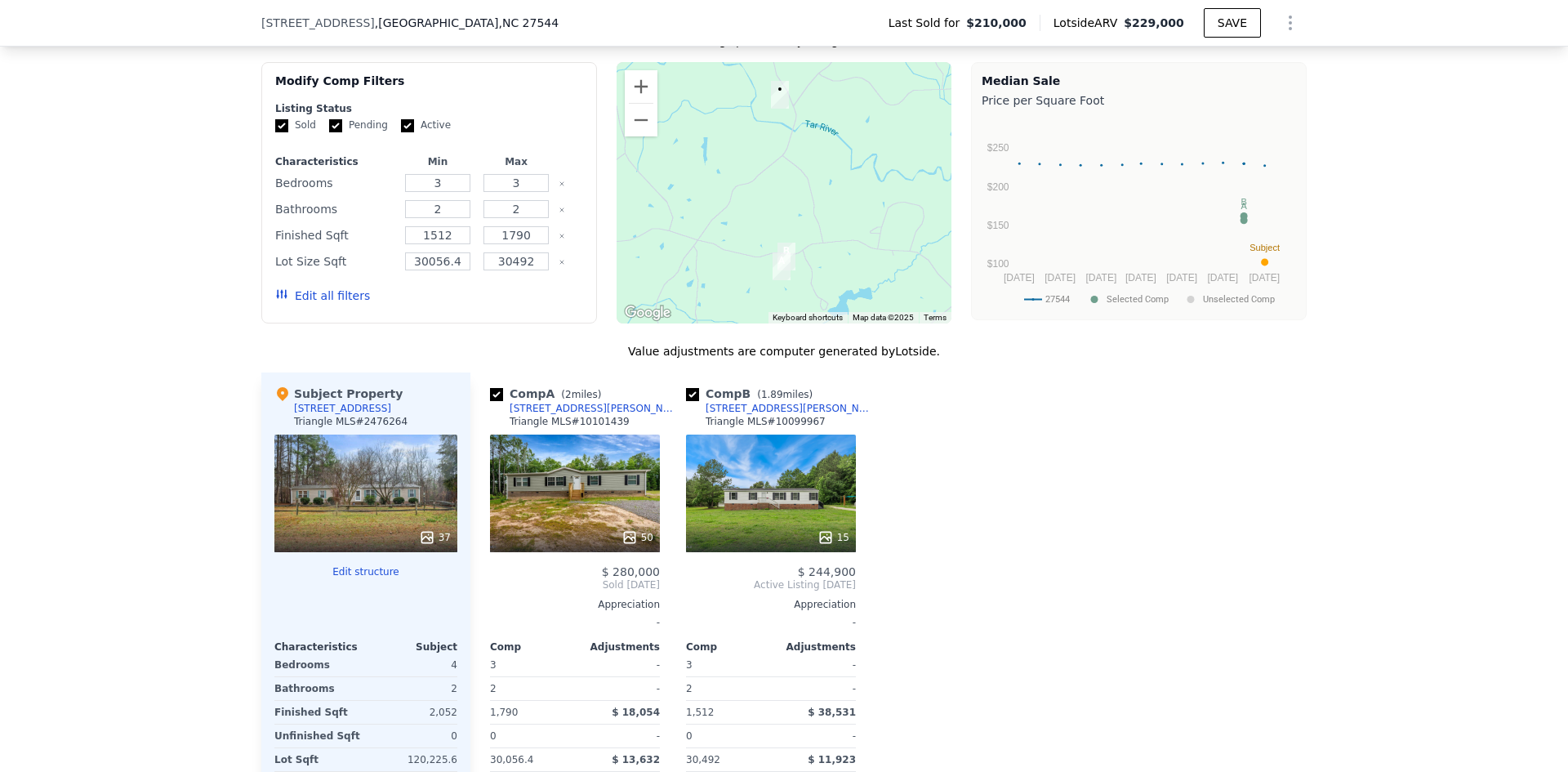
click at [573, 512] on div "50" at bounding box center [575, 494] width 170 height 118
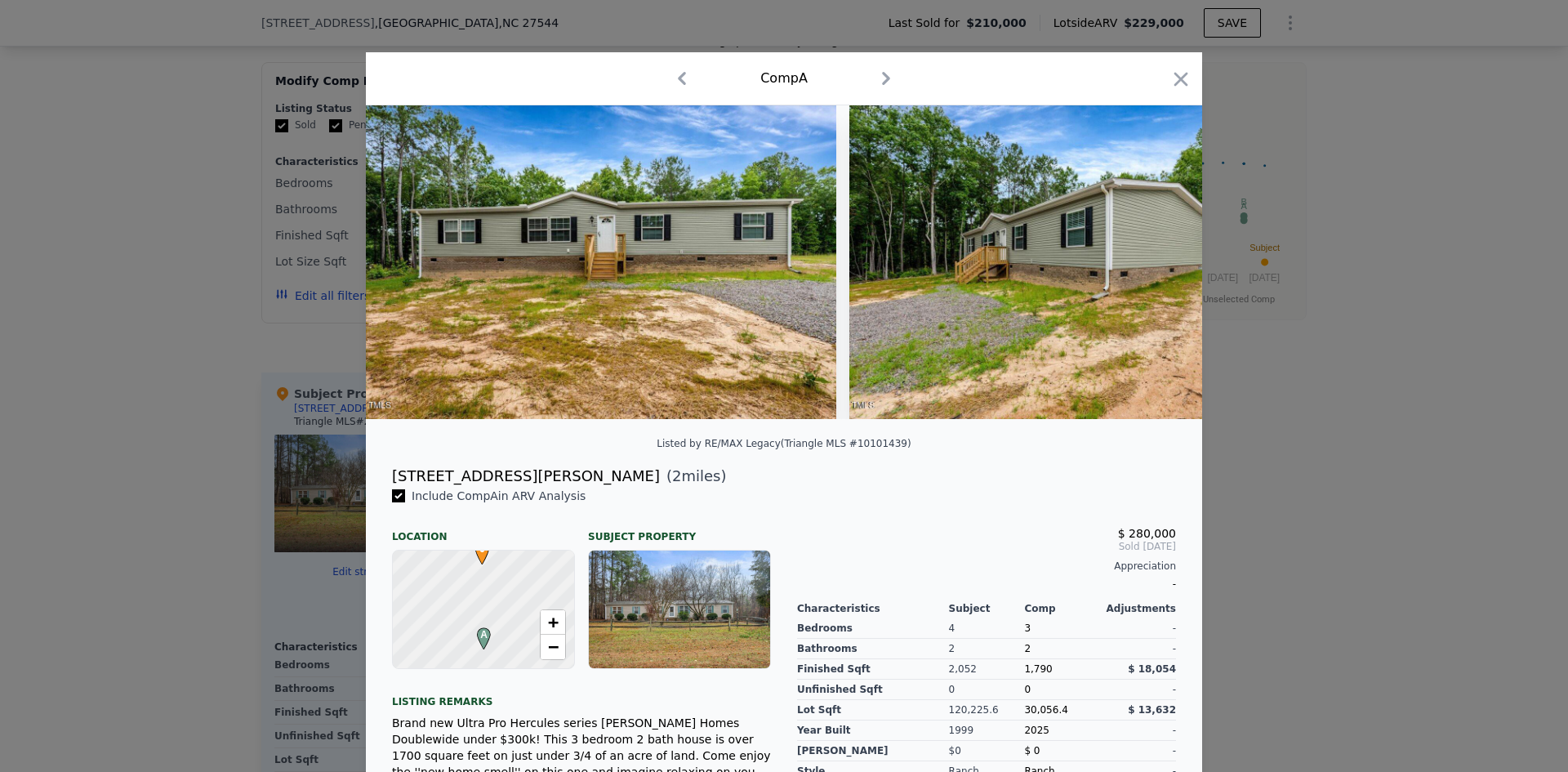
click at [1155, 269] on icon at bounding box center [1159, 262] width 10 height 16
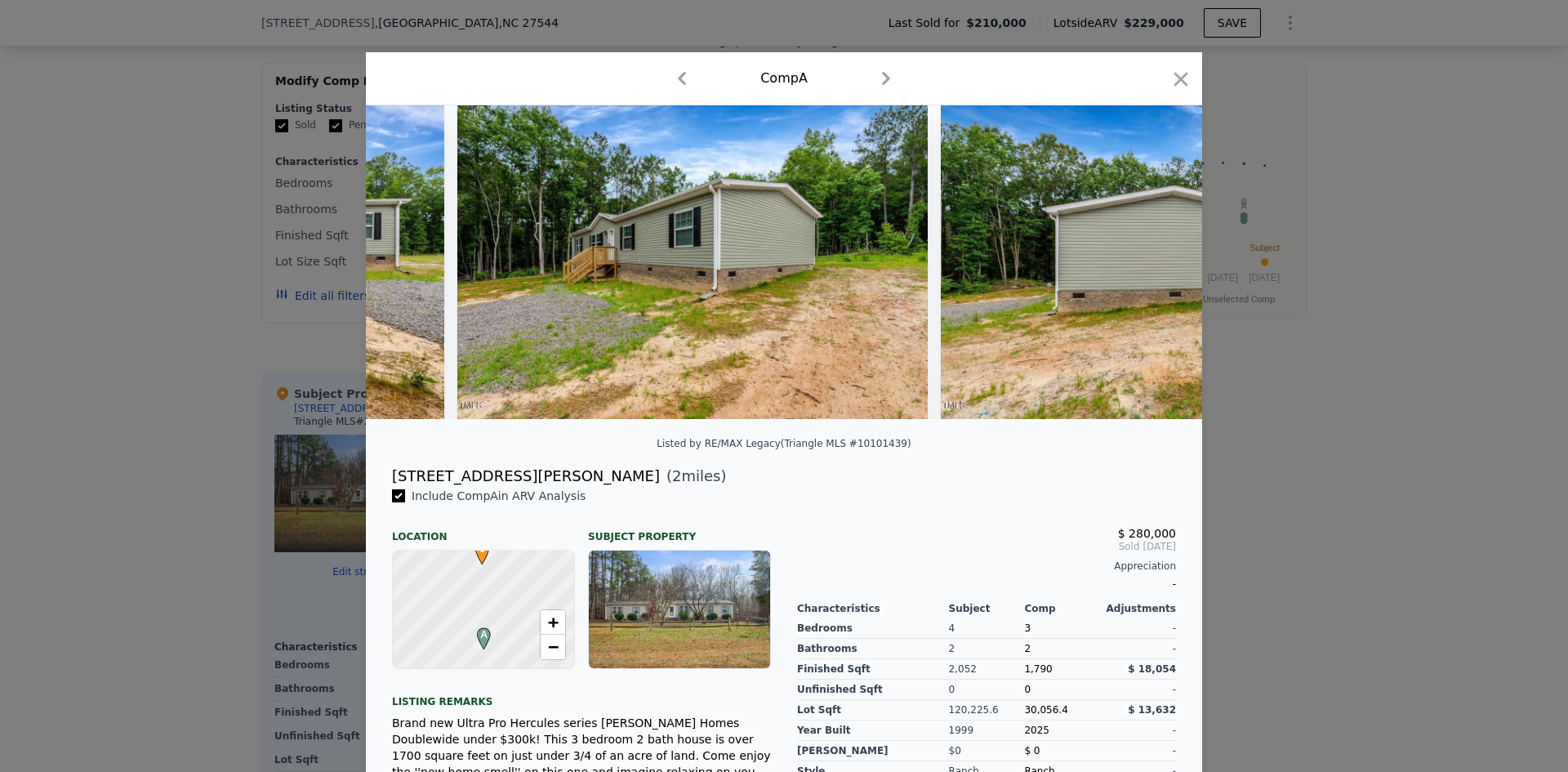
click at [1155, 269] on img at bounding box center [1176, 262] width 470 height 314
click at [1155, 269] on icon at bounding box center [1159, 262] width 10 height 16
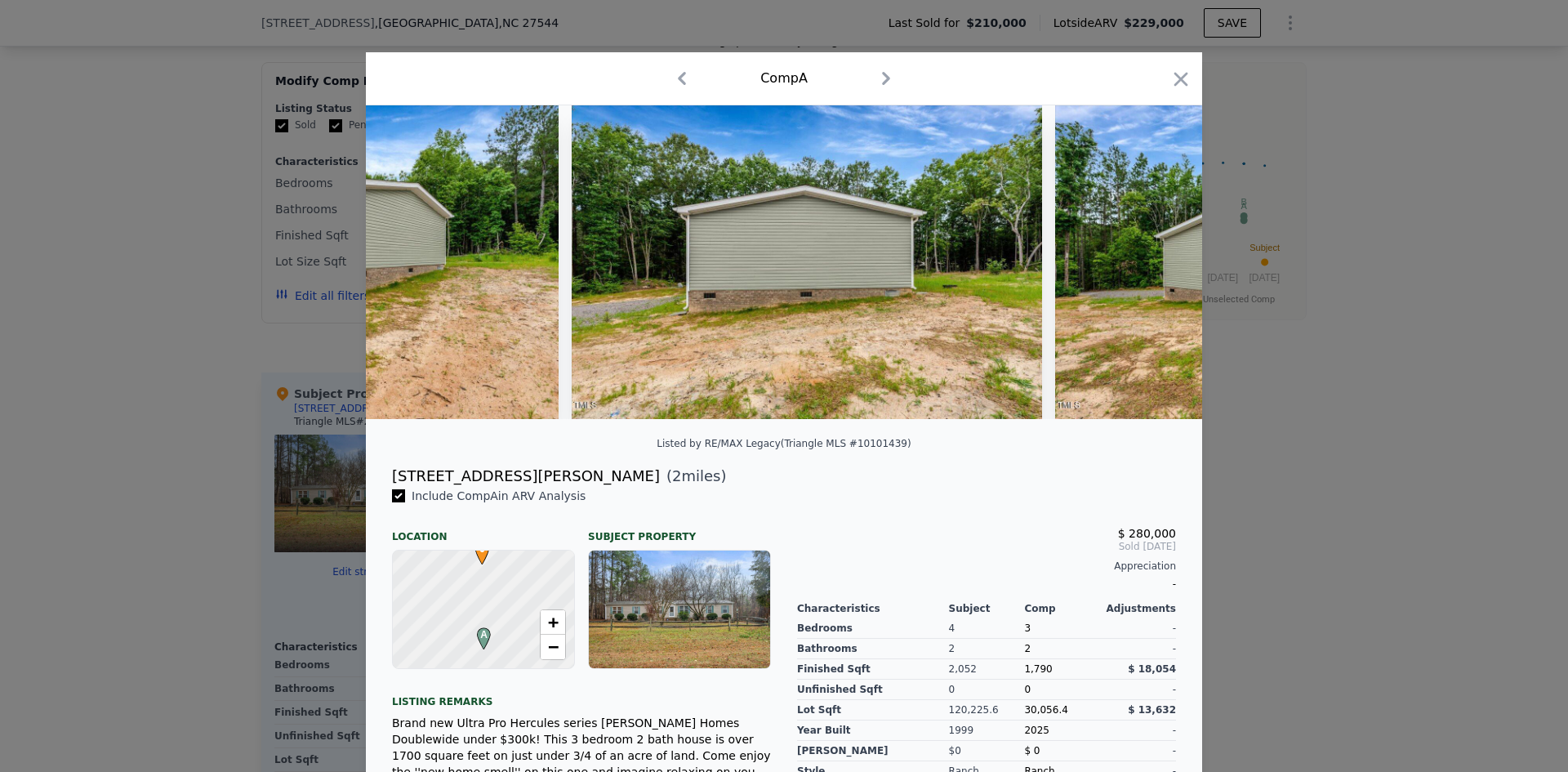
scroll to position [0, 784]
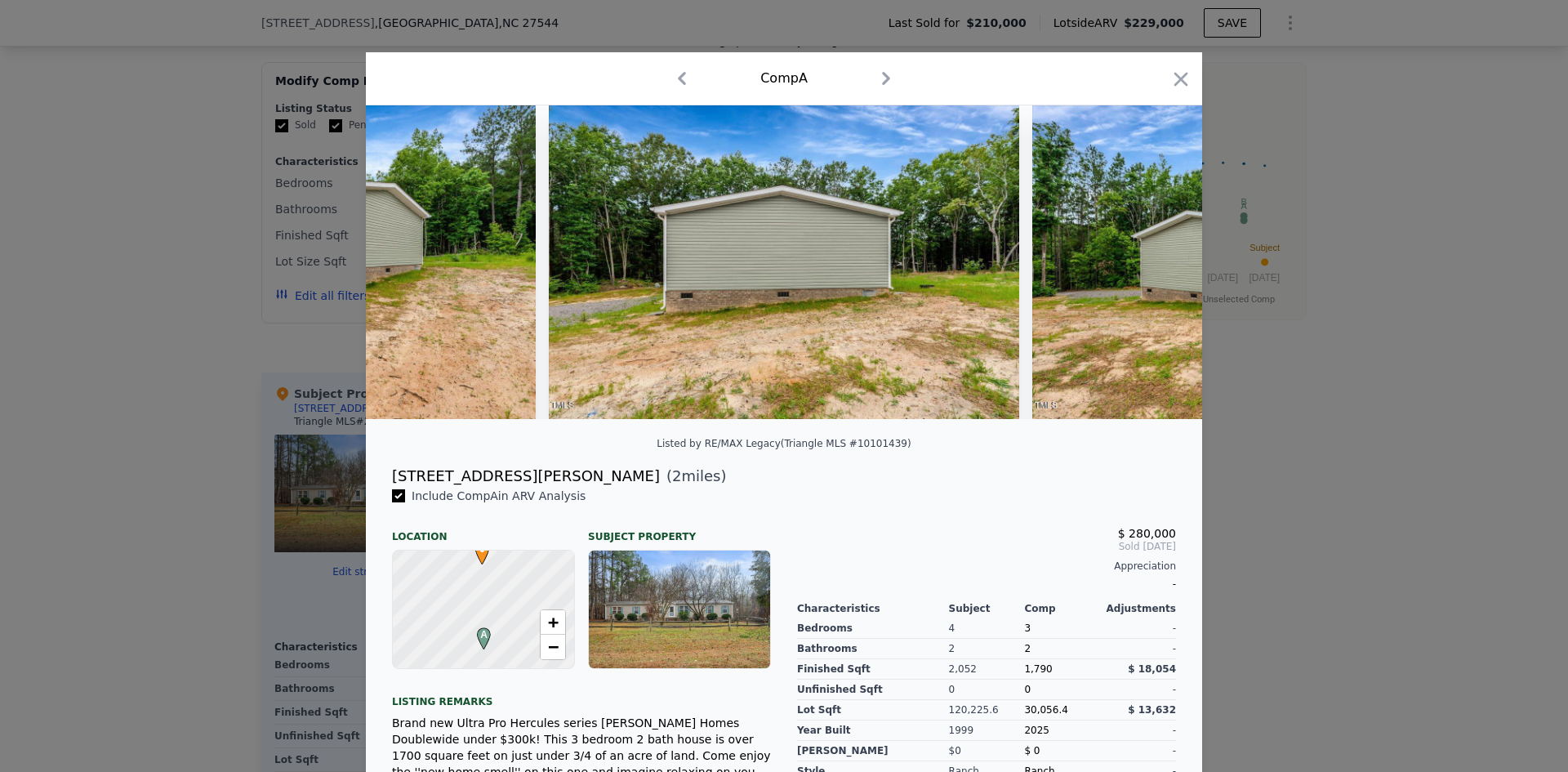
click at [1155, 269] on img at bounding box center [1268, 262] width 470 height 314
click at [1155, 269] on icon at bounding box center [1159, 262] width 10 height 16
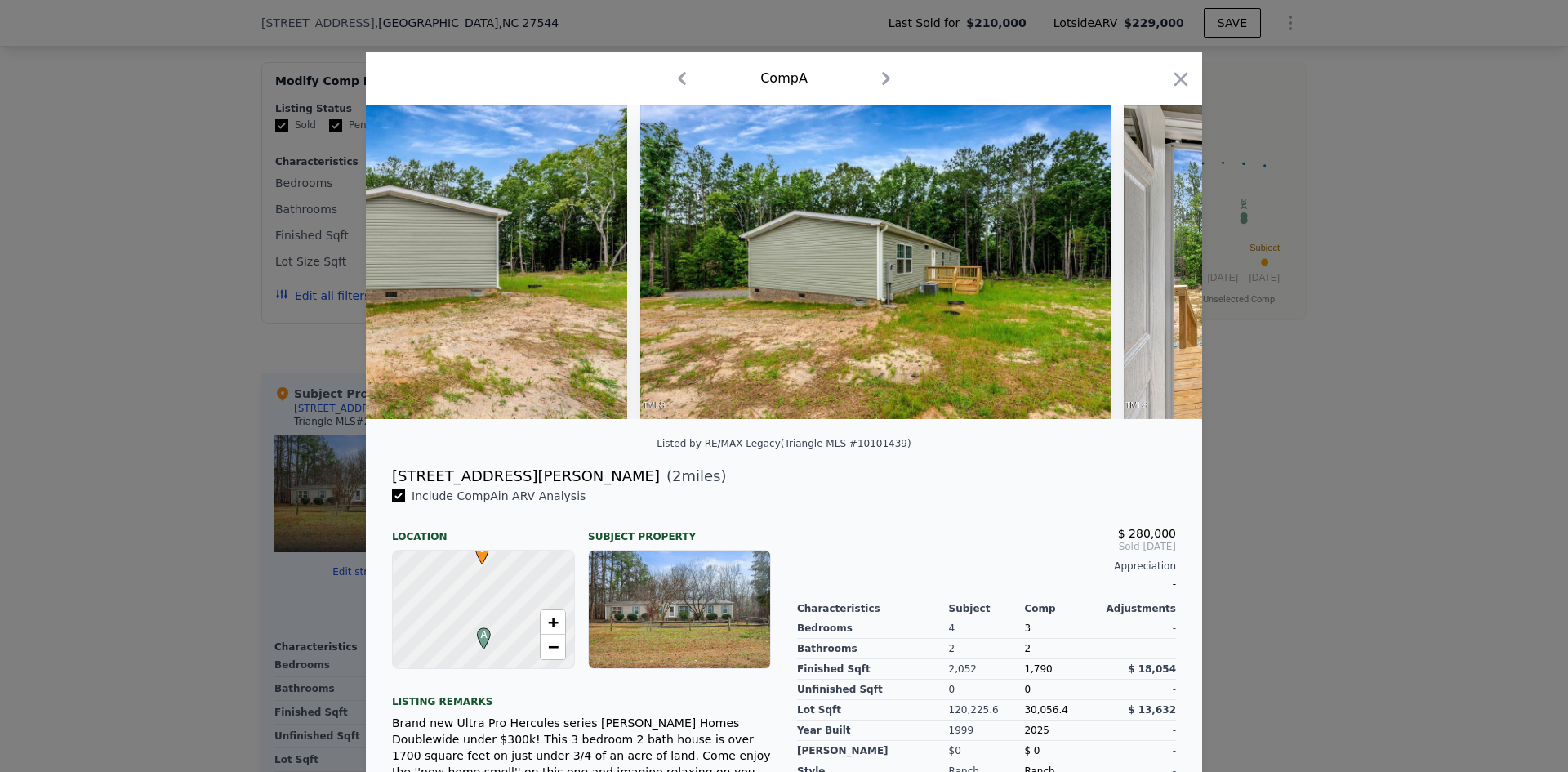
click at [1155, 269] on icon at bounding box center [1159, 262] width 10 height 16
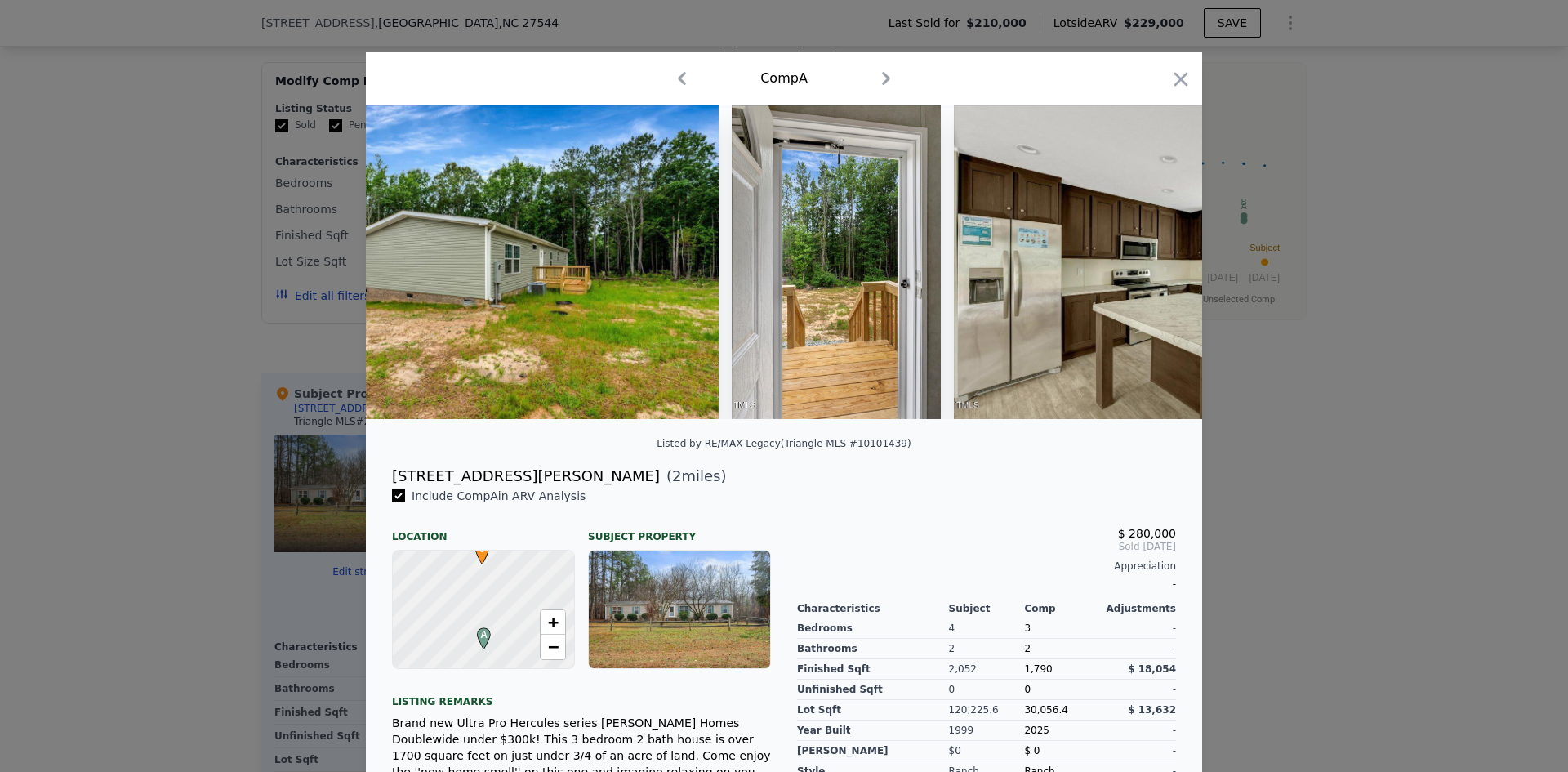
click at [1155, 269] on icon at bounding box center [1159, 262] width 10 height 16
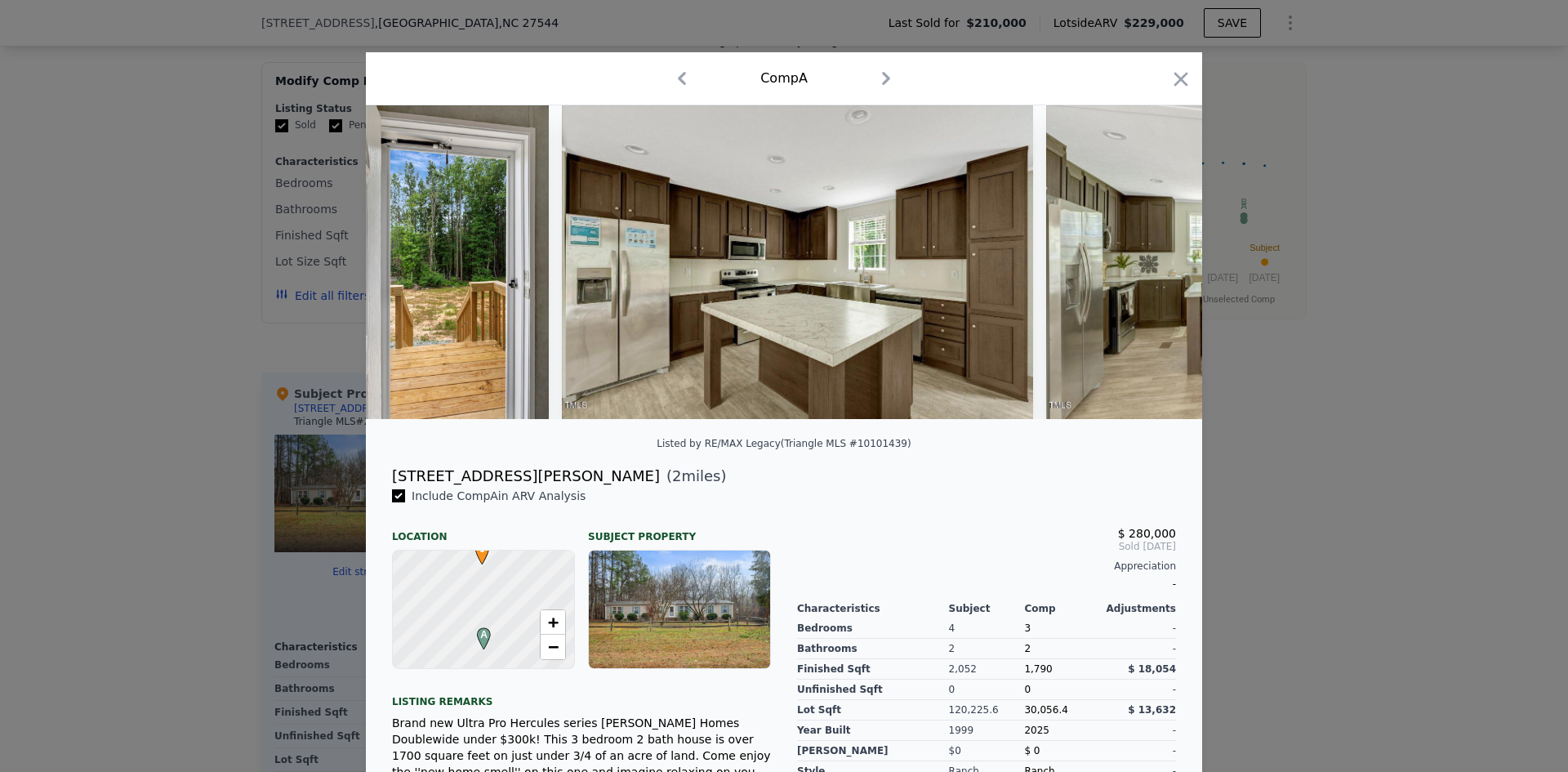
click at [1155, 269] on icon at bounding box center [1159, 262] width 10 height 16
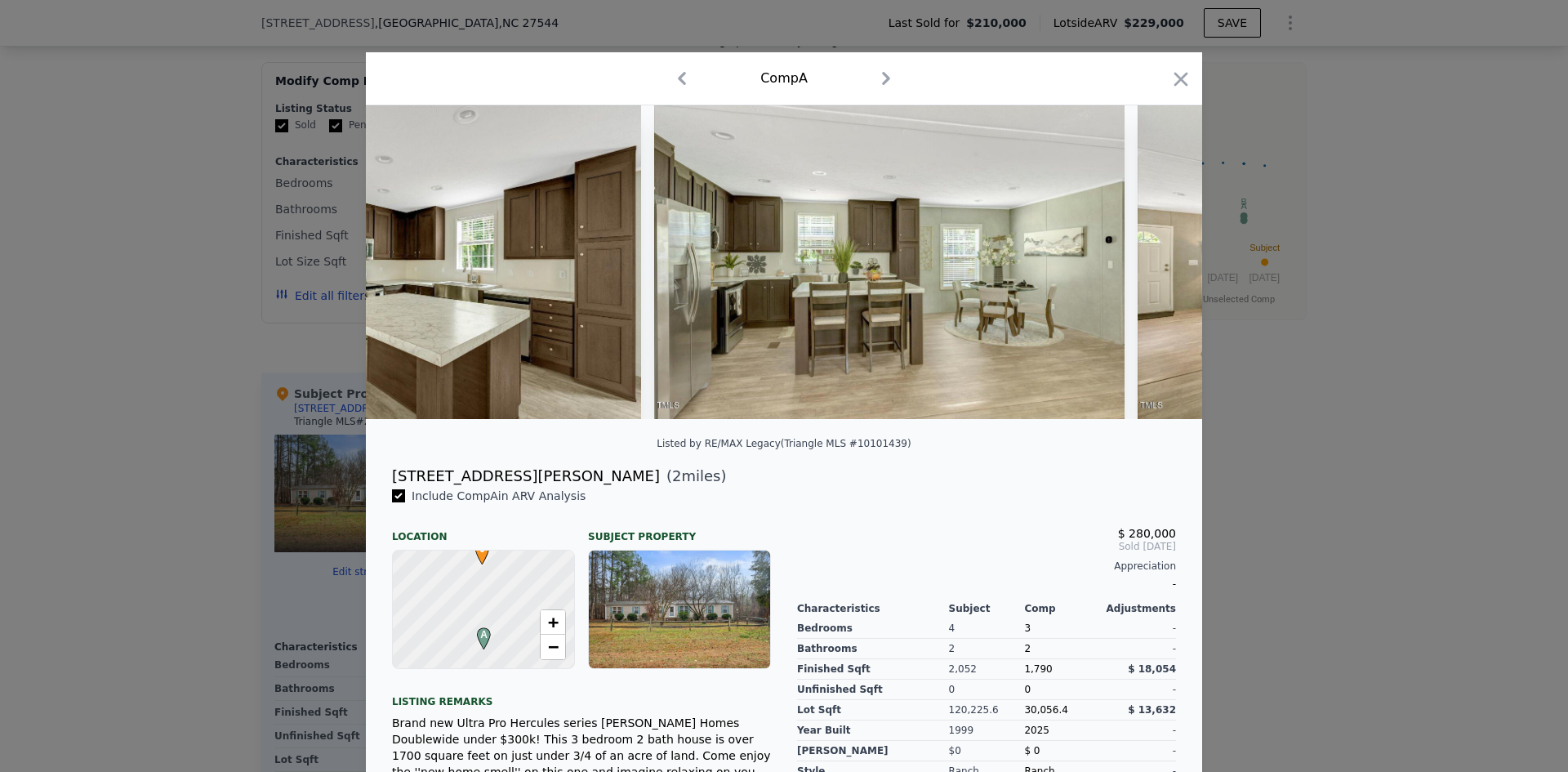
click at [1155, 269] on icon at bounding box center [1159, 262] width 10 height 16
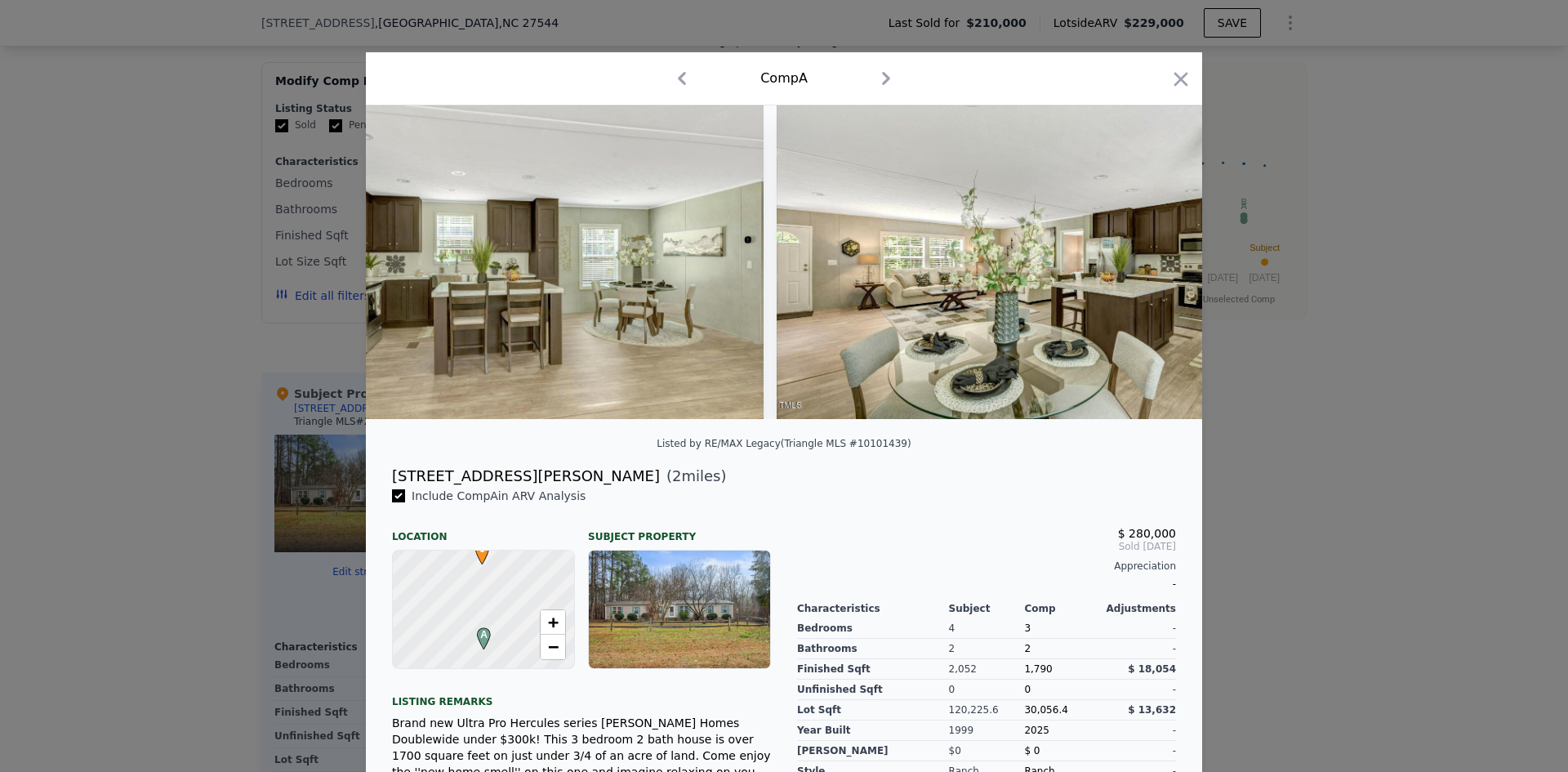
scroll to position [0, 2744]
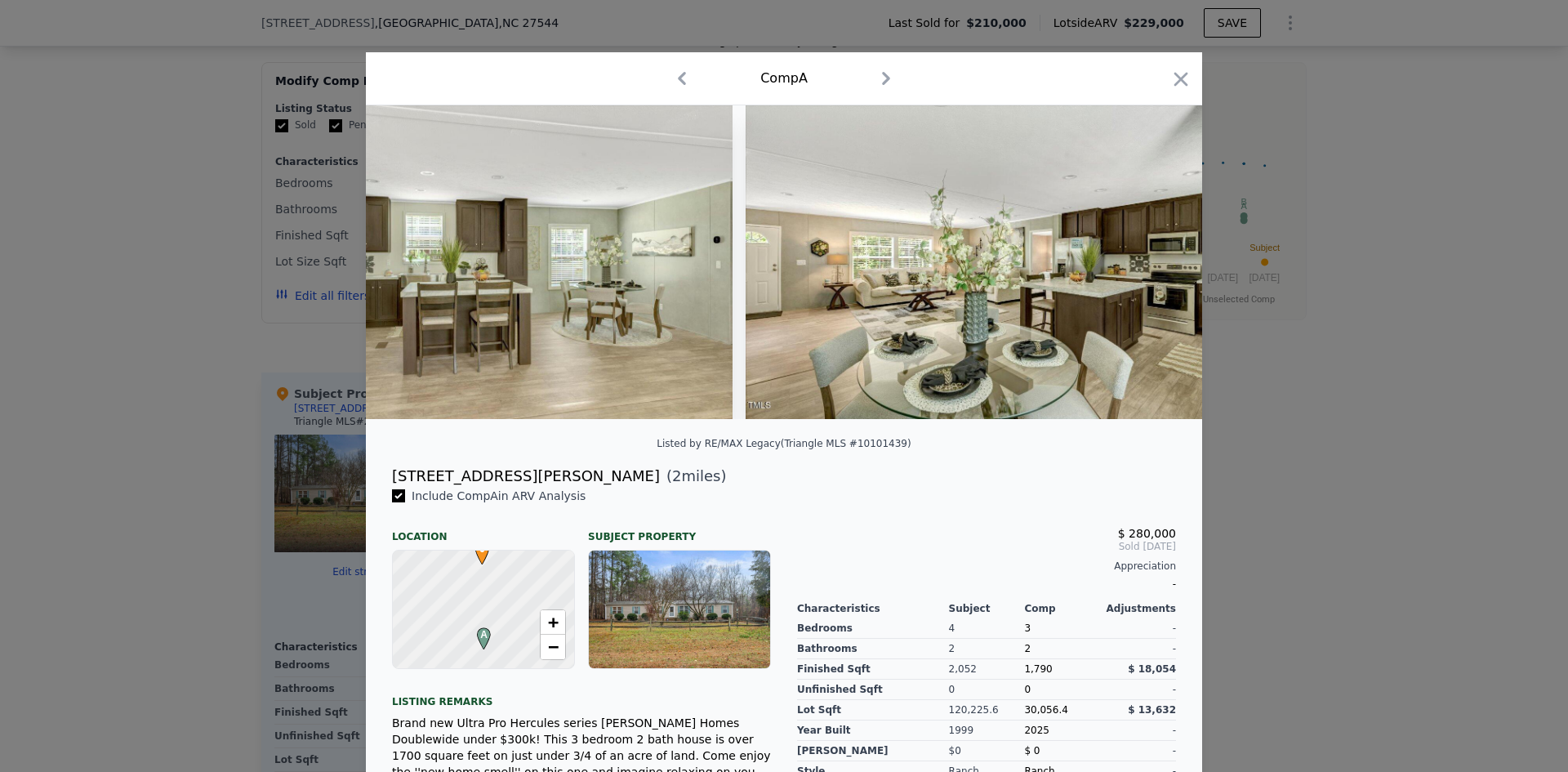
click at [1155, 269] on div at bounding box center [783, 262] width 836 height 314
click at [1155, 269] on icon at bounding box center [1159, 262] width 10 height 16
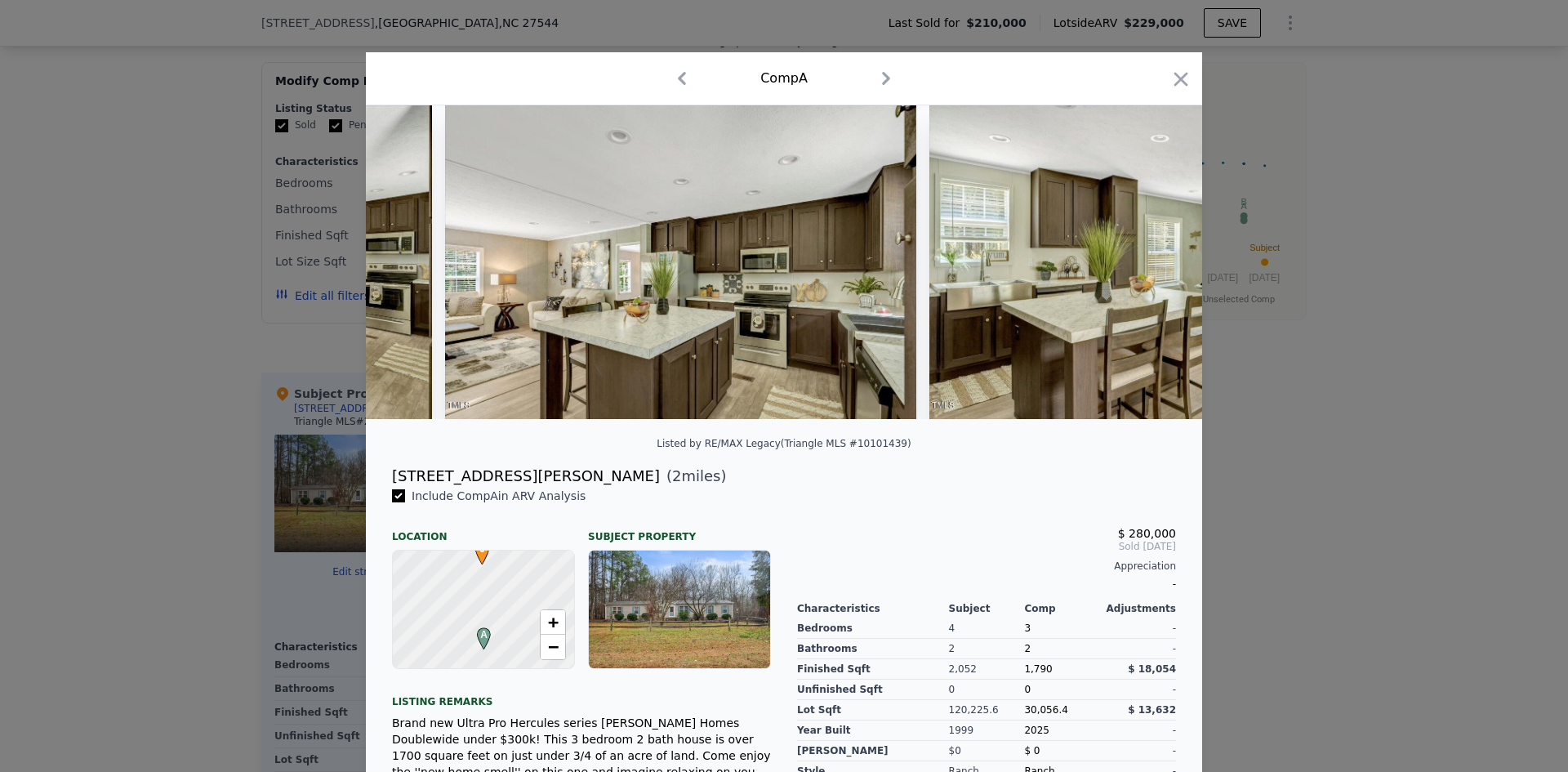
click at [1155, 269] on icon at bounding box center [1159, 262] width 10 height 16
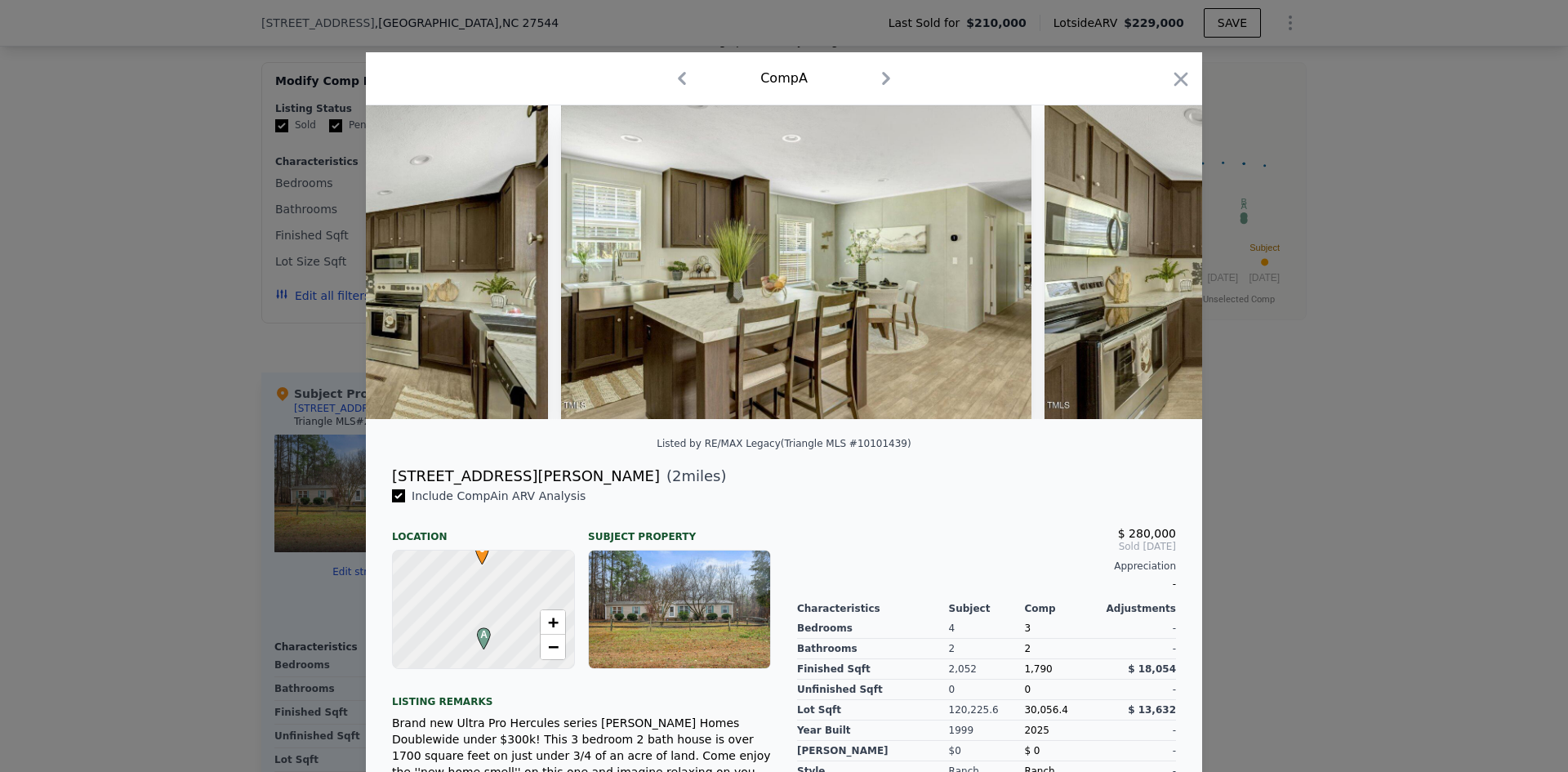
scroll to position [0, 3920]
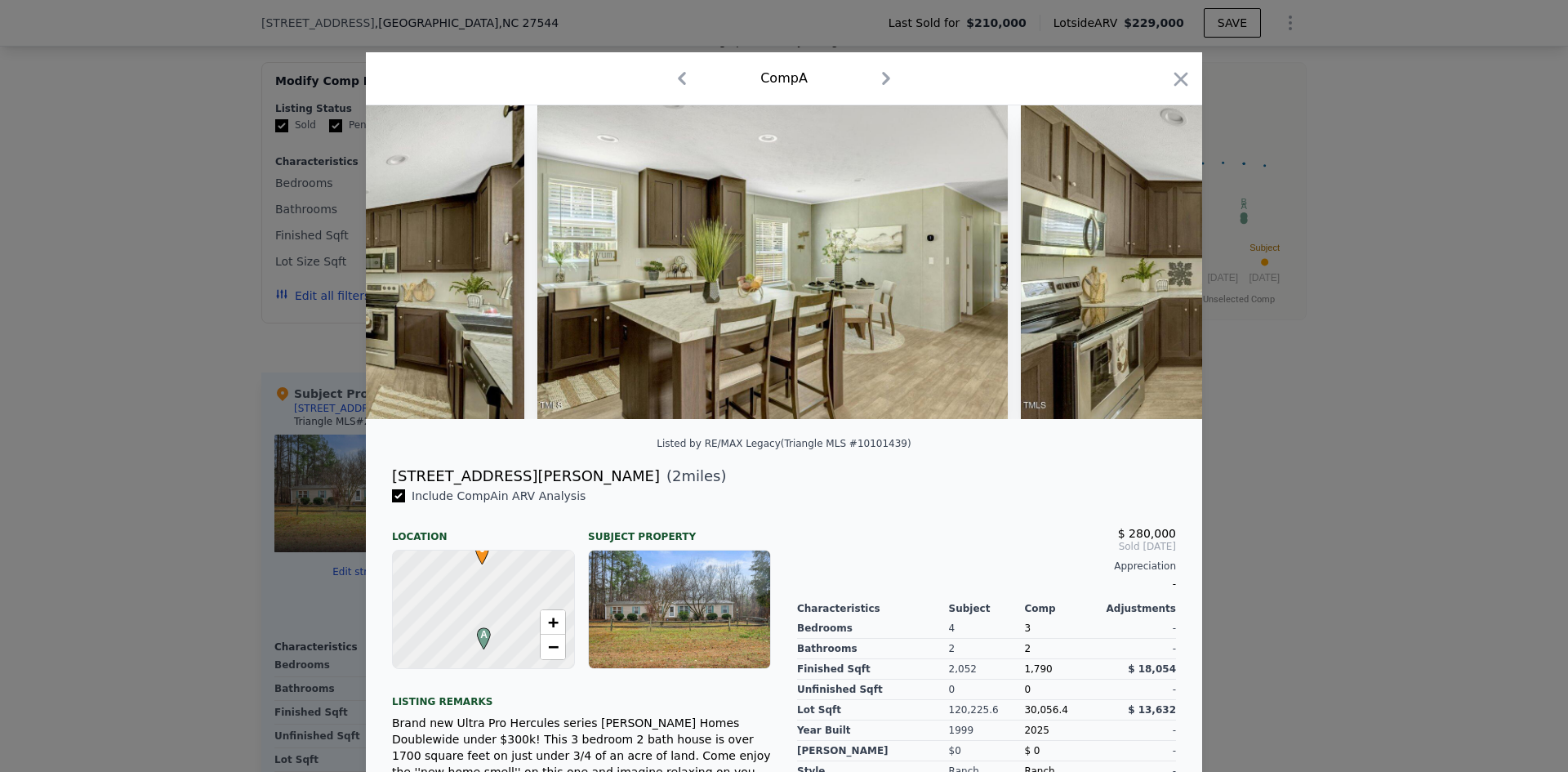
click at [1155, 269] on div at bounding box center [783, 262] width 836 height 314
click at [1155, 269] on icon at bounding box center [1159, 262] width 10 height 16
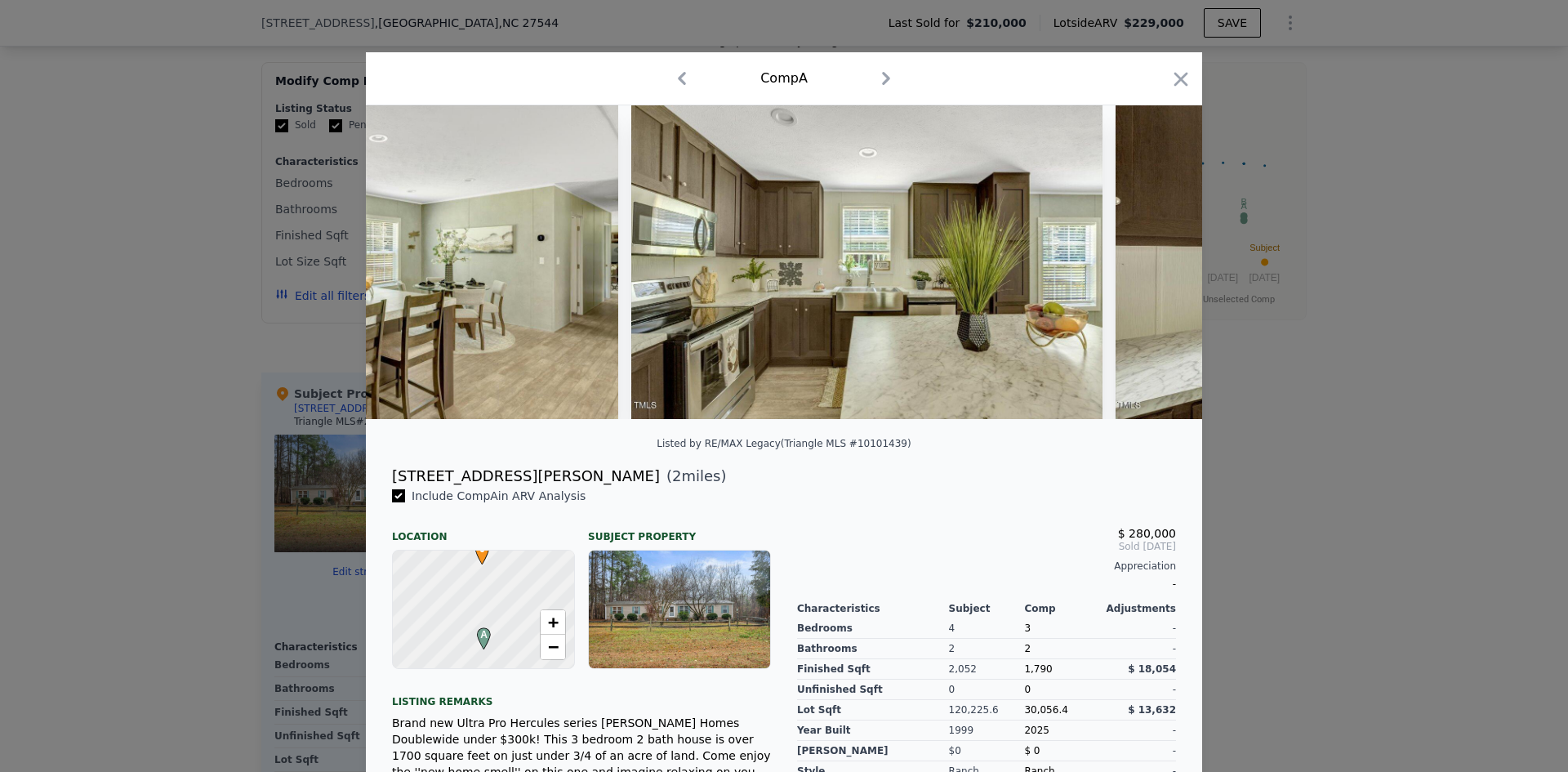
scroll to position [0, 4312]
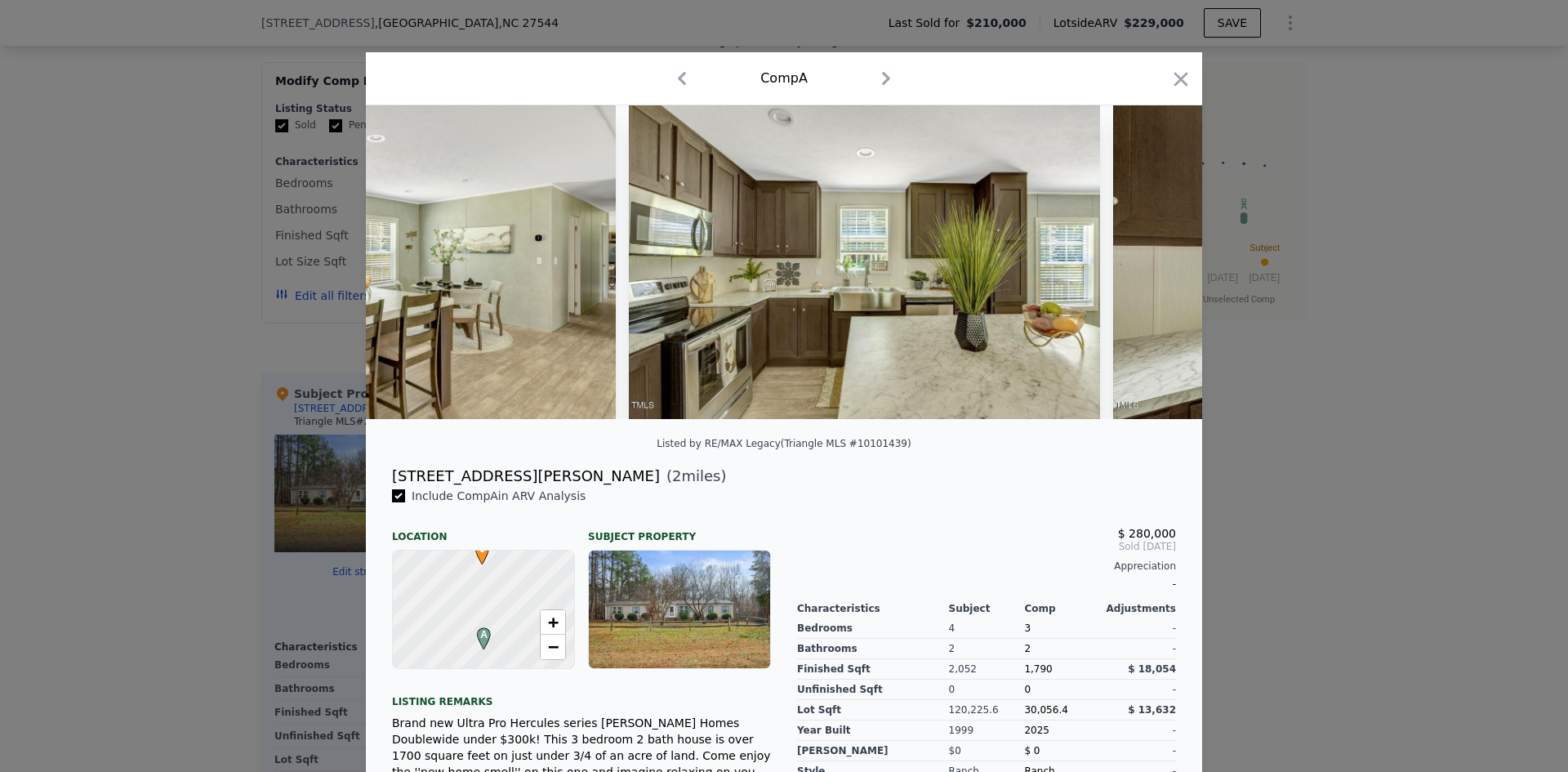
click at [1184, 80] on icon "button" at bounding box center [1181, 80] width 23 height 23
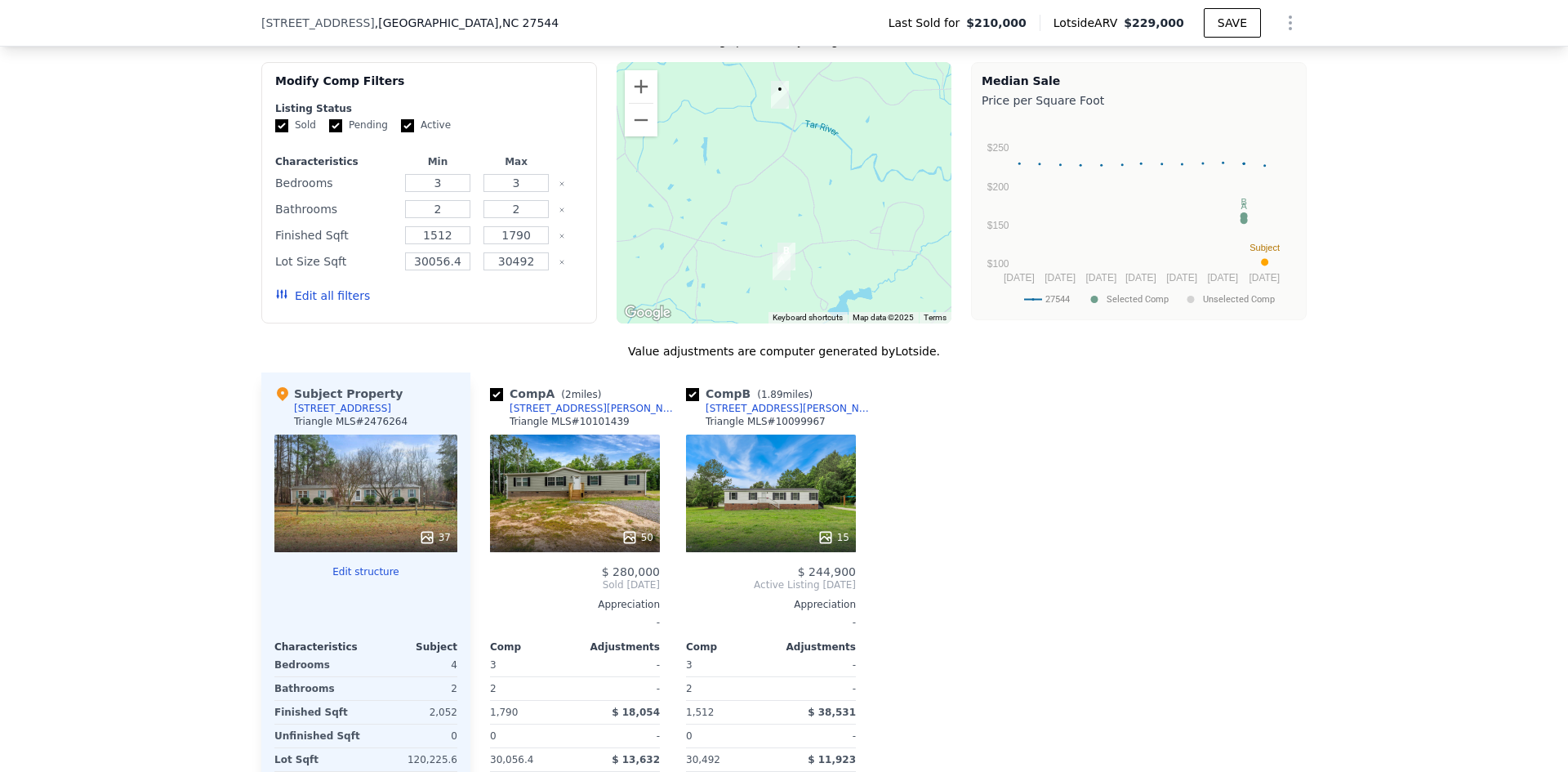
click at [776, 513] on div "15" at bounding box center [771, 494] width 170 height 118
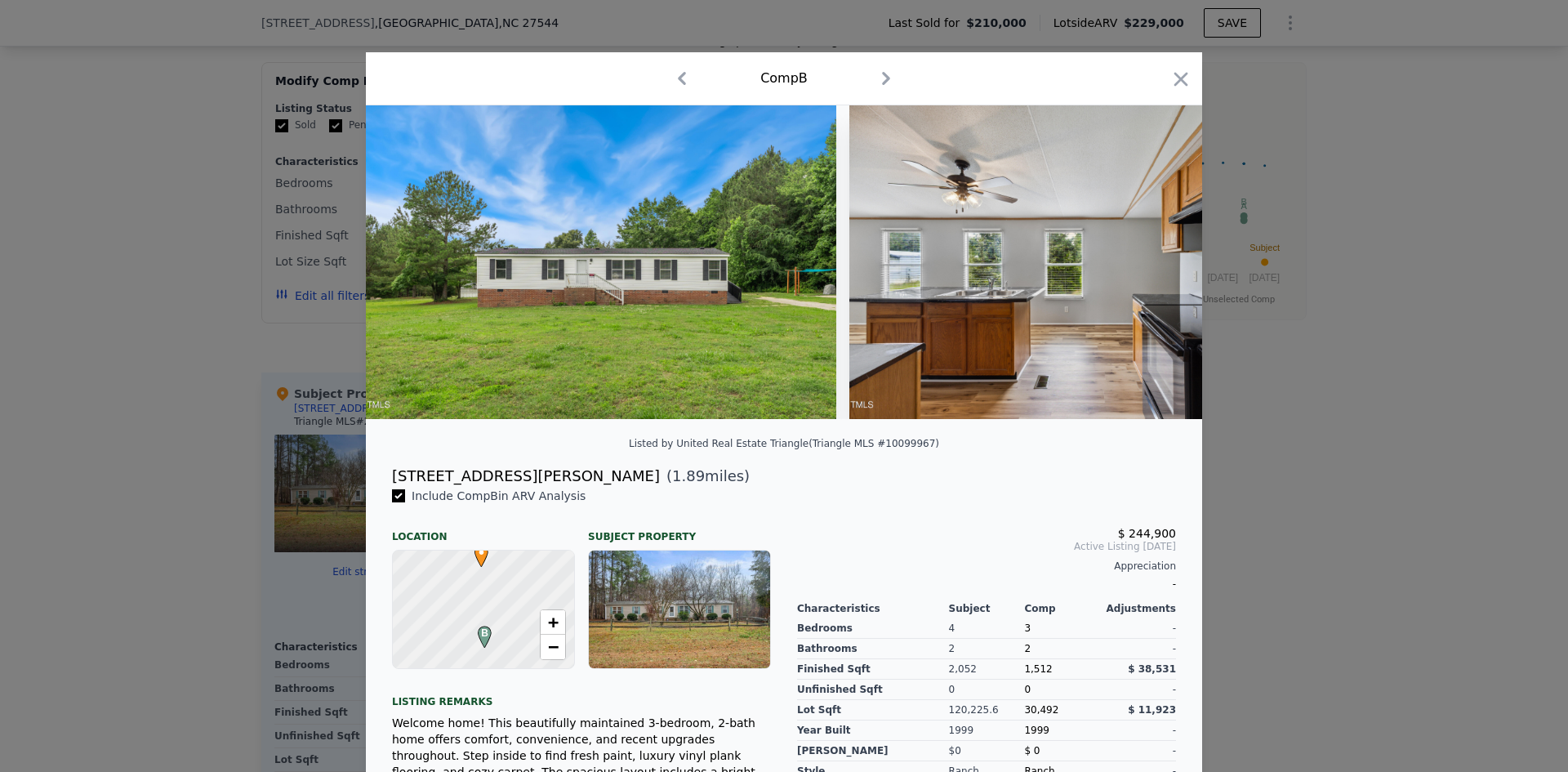
click at [1145, 262] on icon at bounding box center [1159, 262] width 33 height 33
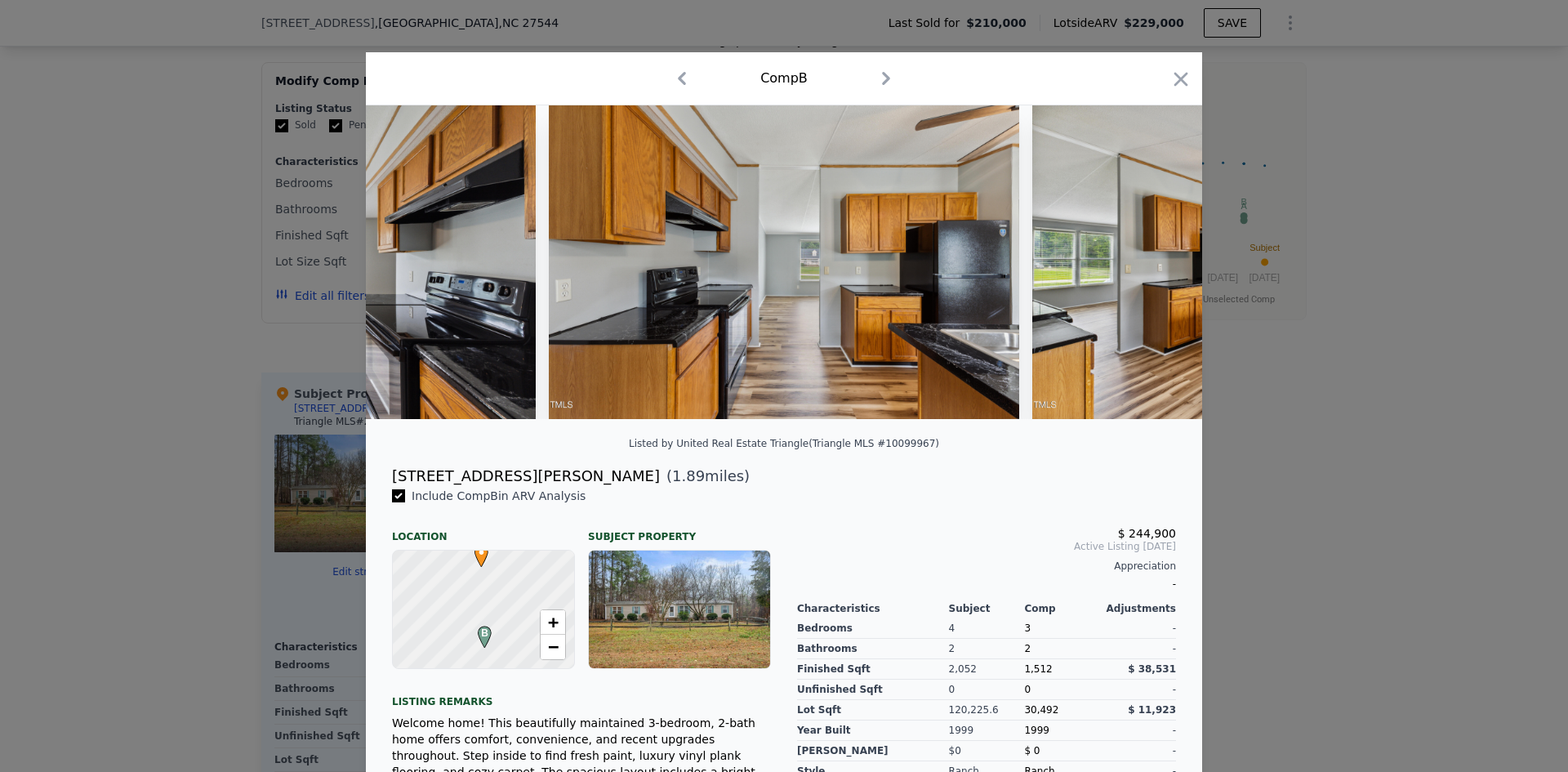
click at [1148, 272] on img at bounding box center [1268, 262] width 470 height 314
click at [1148, 272] on icon at bounding box center [1159, 262] width 33 height 33
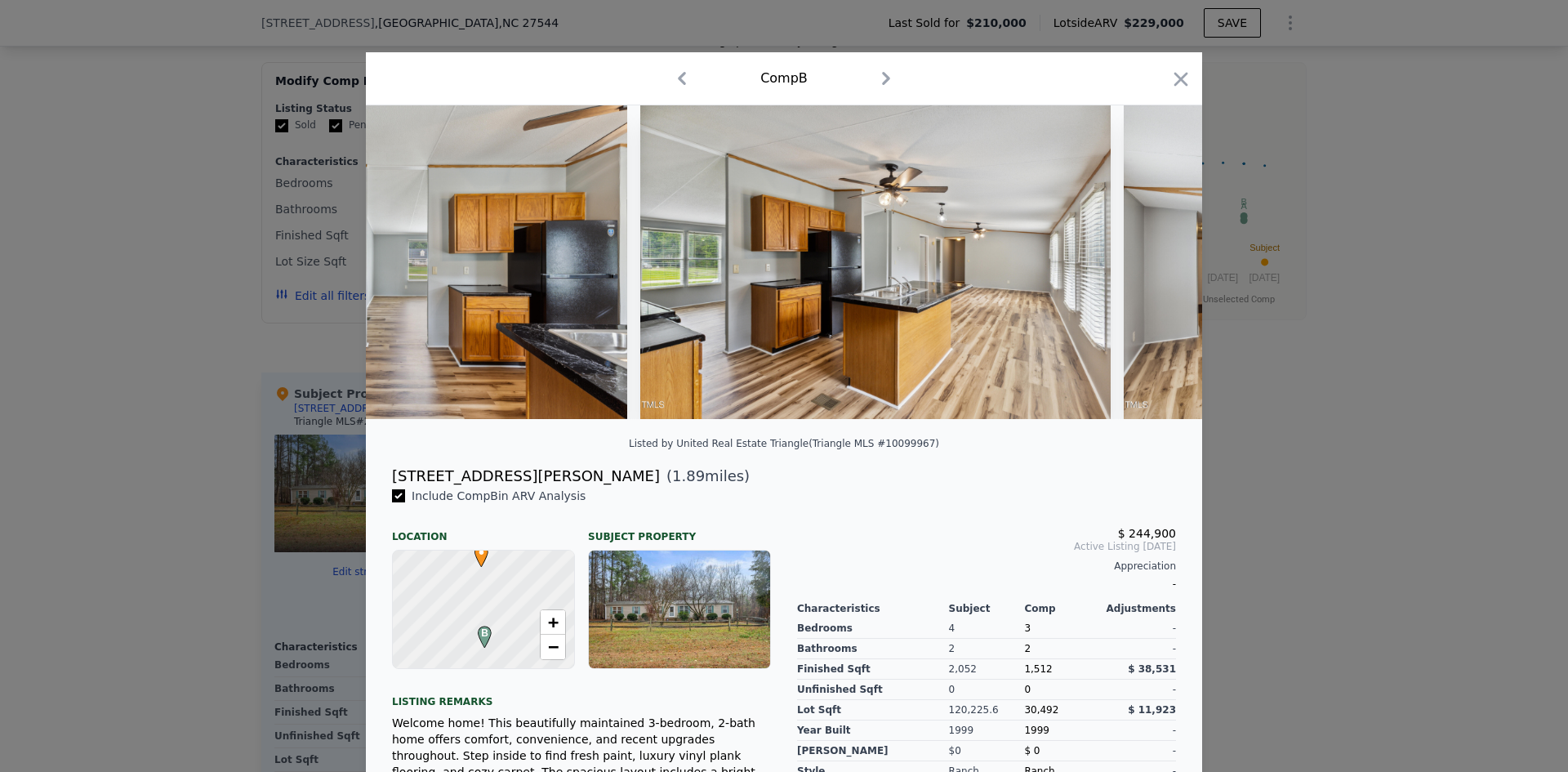
click at [1148, 272] on img at bounding box center [1359, 262] width 470 height 314
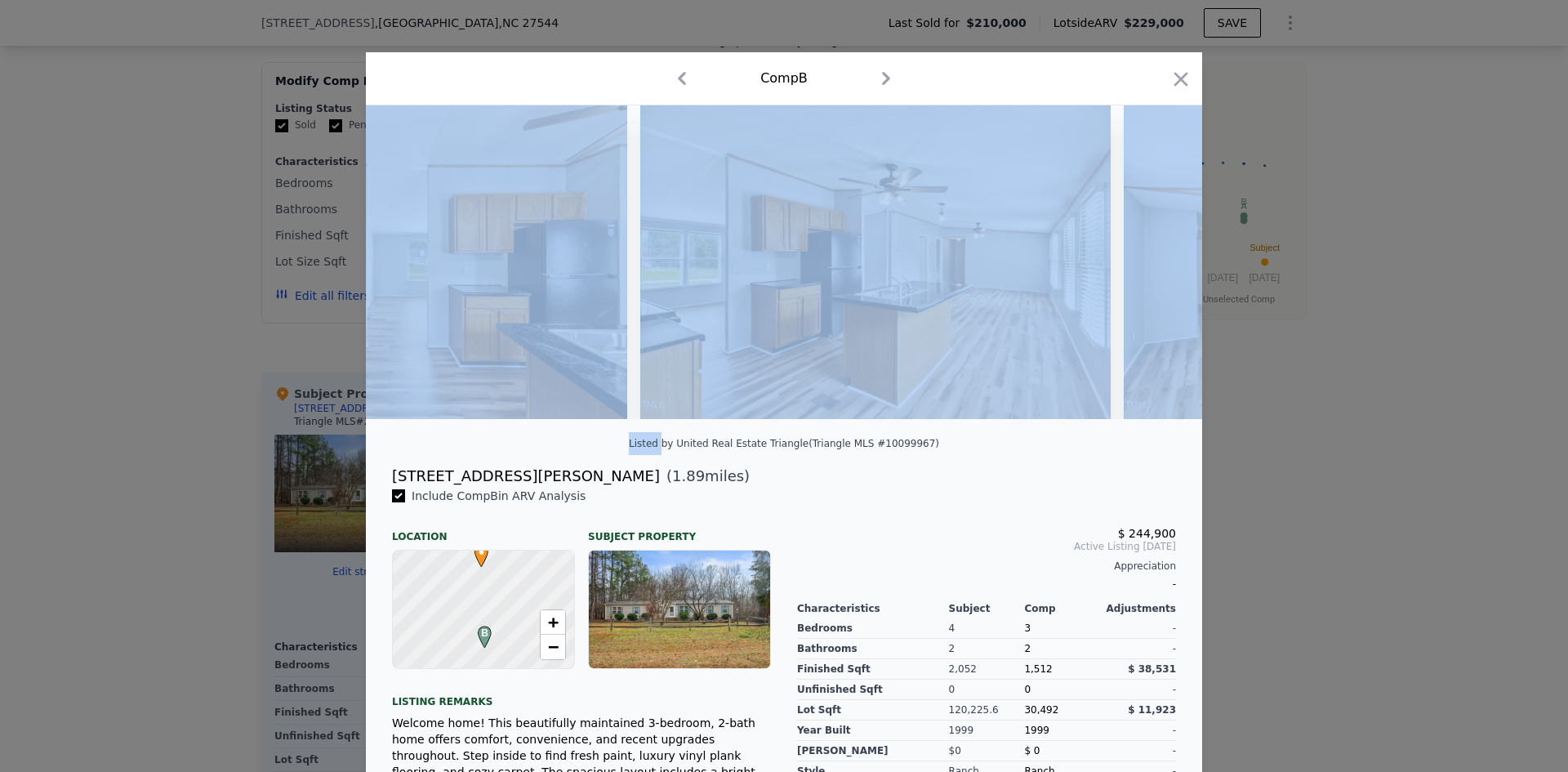
click at [1148, 272] on icon at bounding box center [1159, 262] width 33 height 33
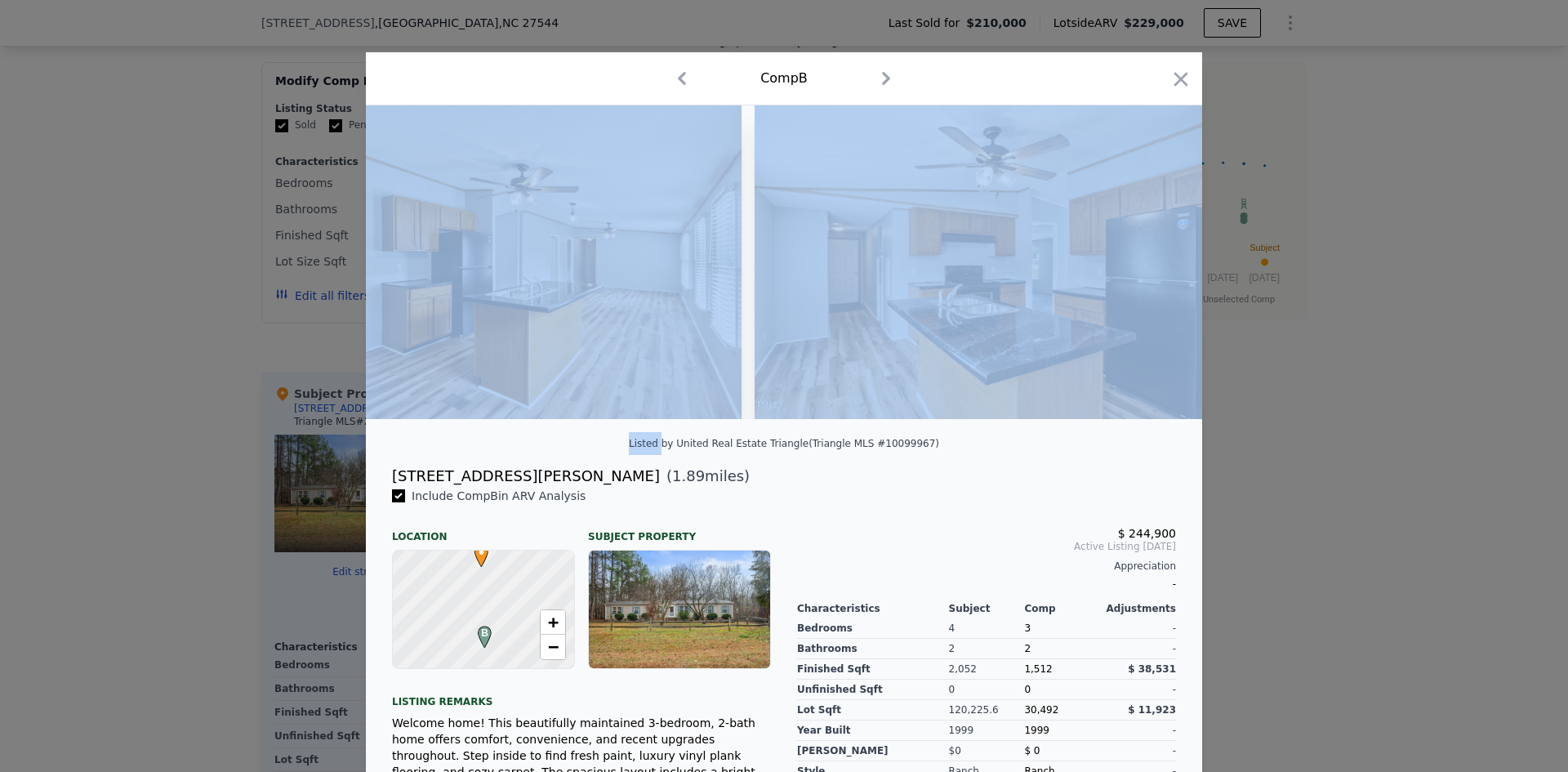
scroll to position [0, 1568]
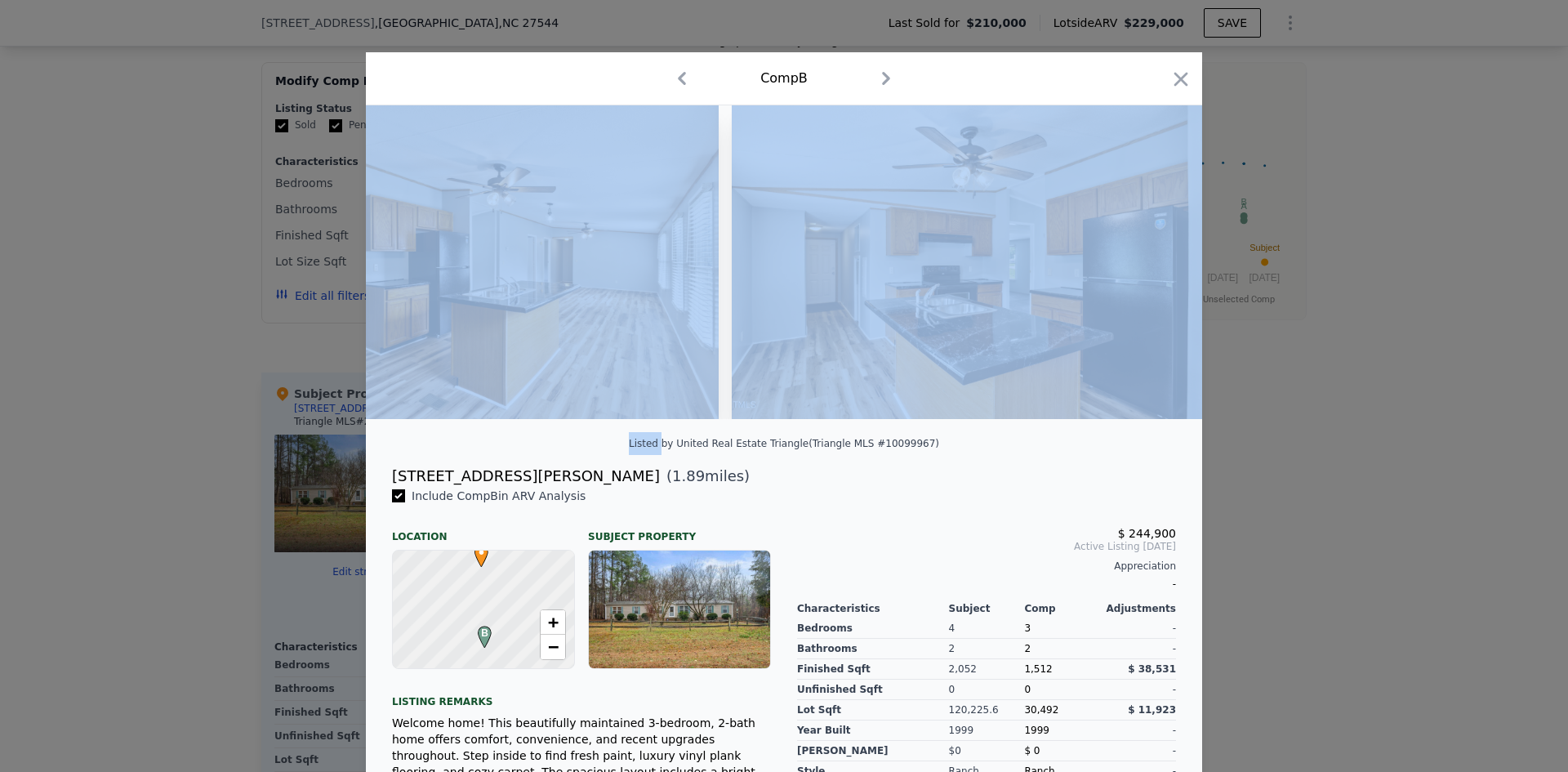
click at [1148, 272] on div at bounding box center [783, 262] width 836 height 314
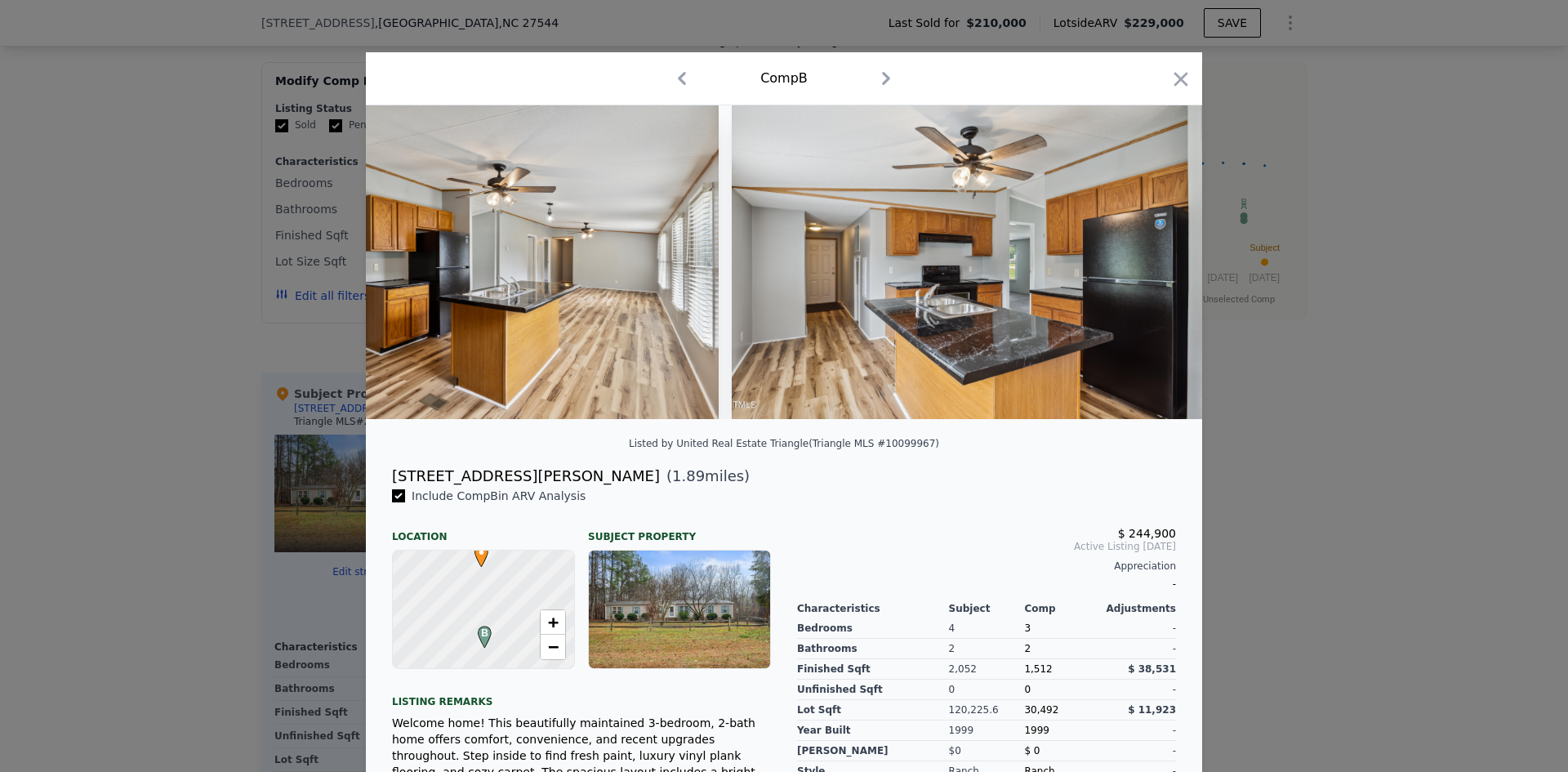
click at [1036, 553] on span "Active Listing [DATE]" at bounding box center [986, 546] width 379 height 13
click at [1186, 78] on div "Comp B" at bounding box center [783, 78] width 836 height 53
click at [1177, 80] on icon "button" at bounding box center [1181, 80] width 23 height 23
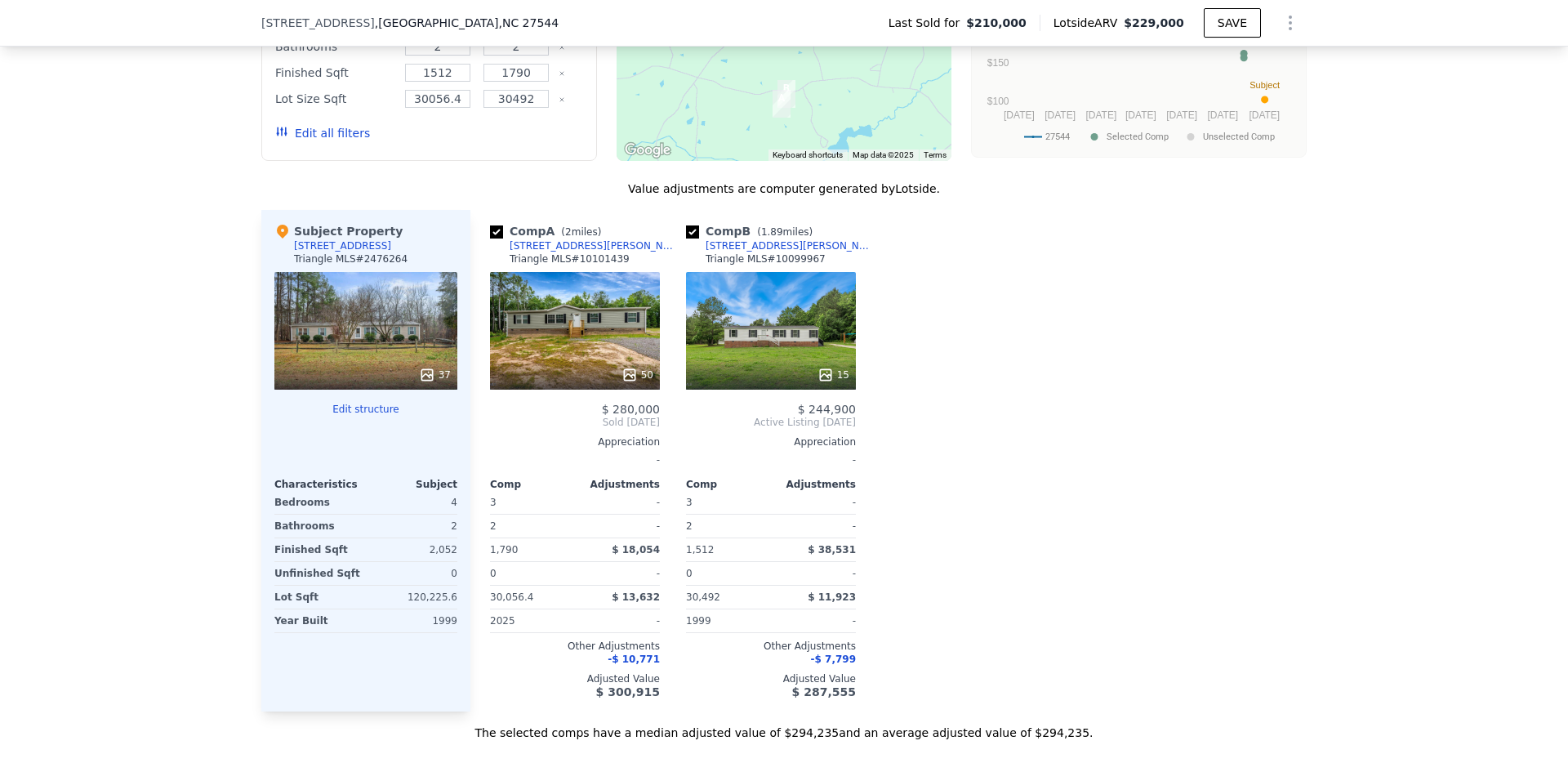
scroll to position [1553, 0]
click at [563, 339] on div "50" at bounding box center [575, 330] width 170 height 118
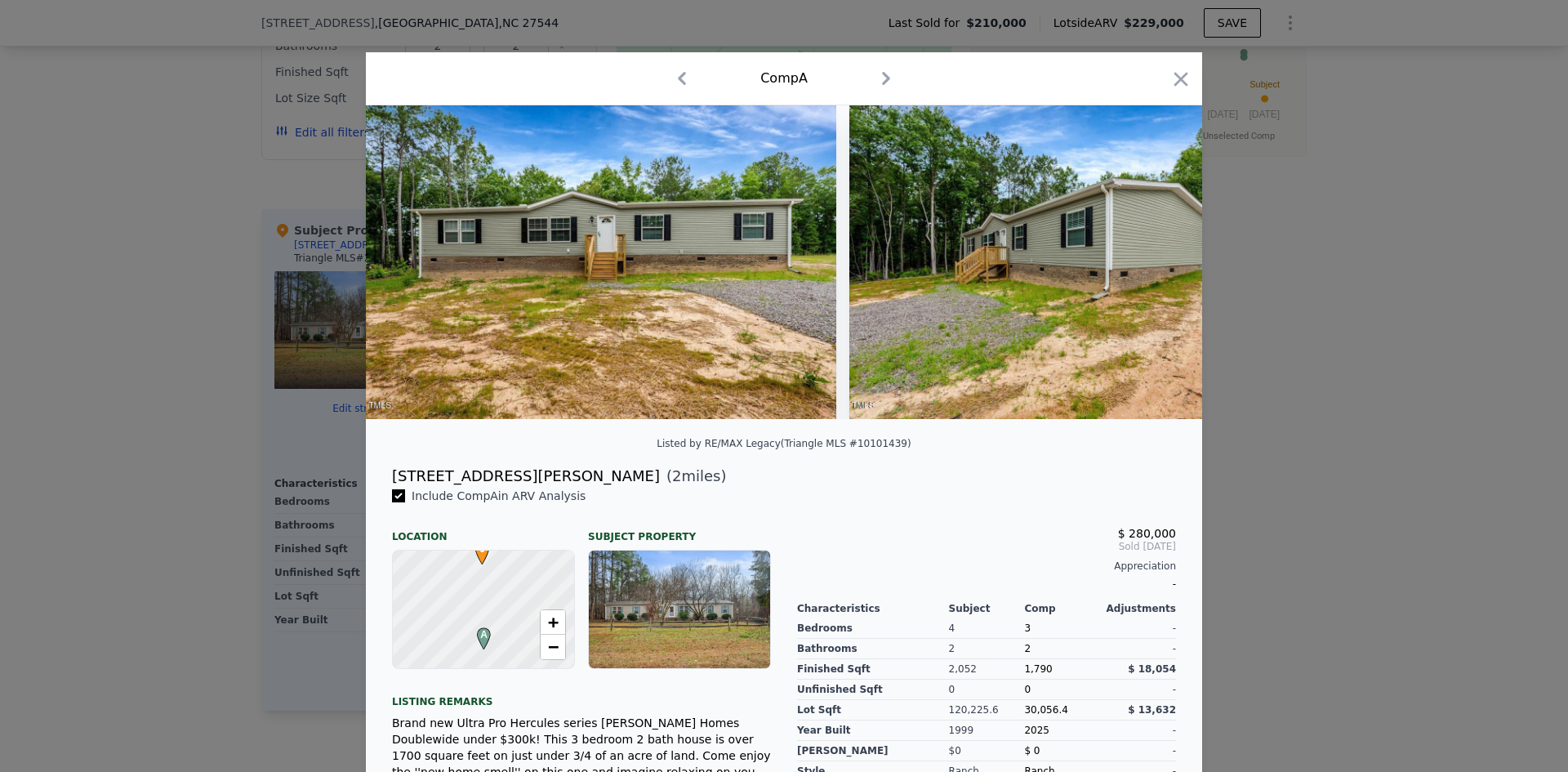
click at [1177, 77] on icon "button" at bounding box center [1181, 79] width 13 height 13
